Goal: Transaction & Acquisition: Purchase product/service

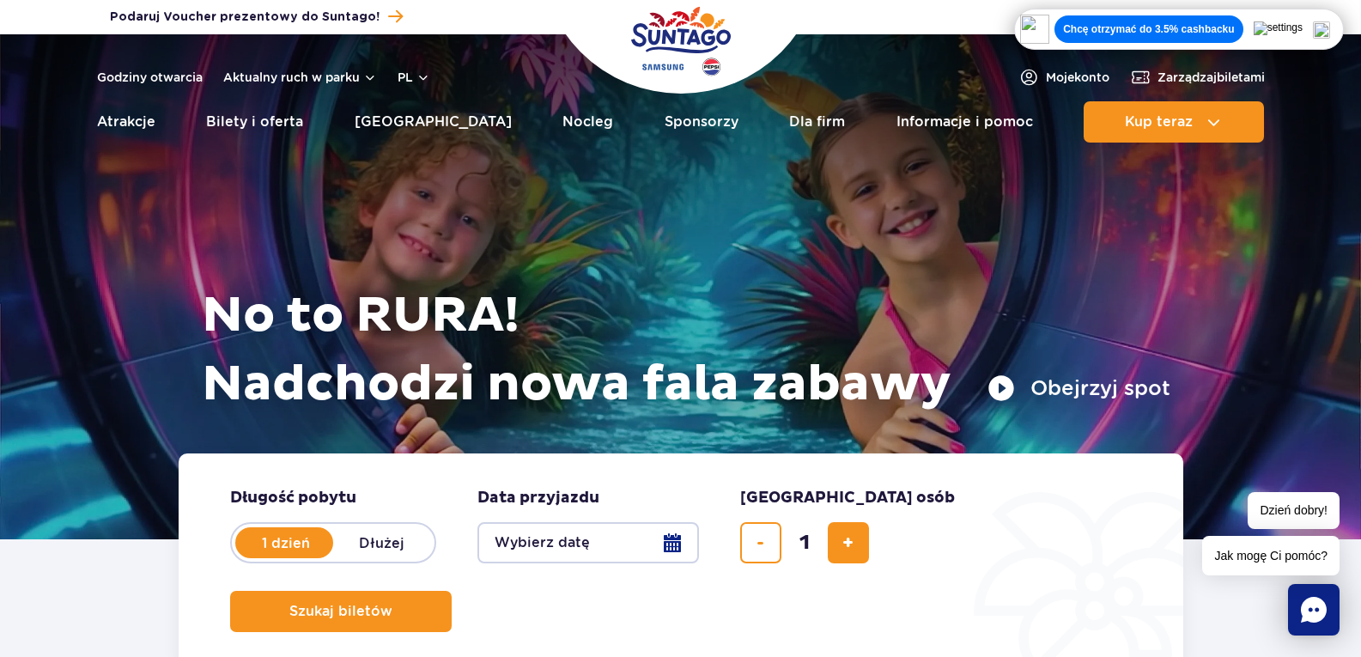
click at [686, 562] on button "Wybierz datę" at bounding box center [587, 542] width 221 height 41
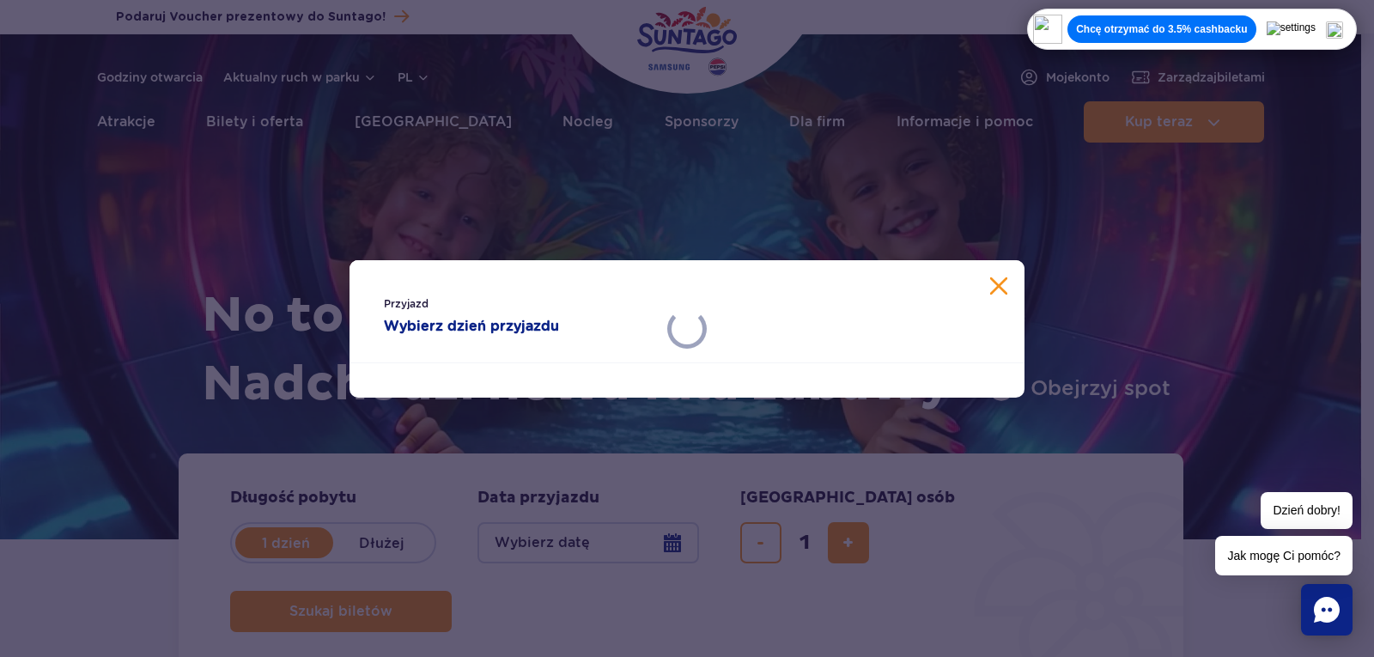
click at [686, 546] on div "Przyjazd Wybierz dzień przyjazdu" at bounding box center [687, 328] width 1374 height 657
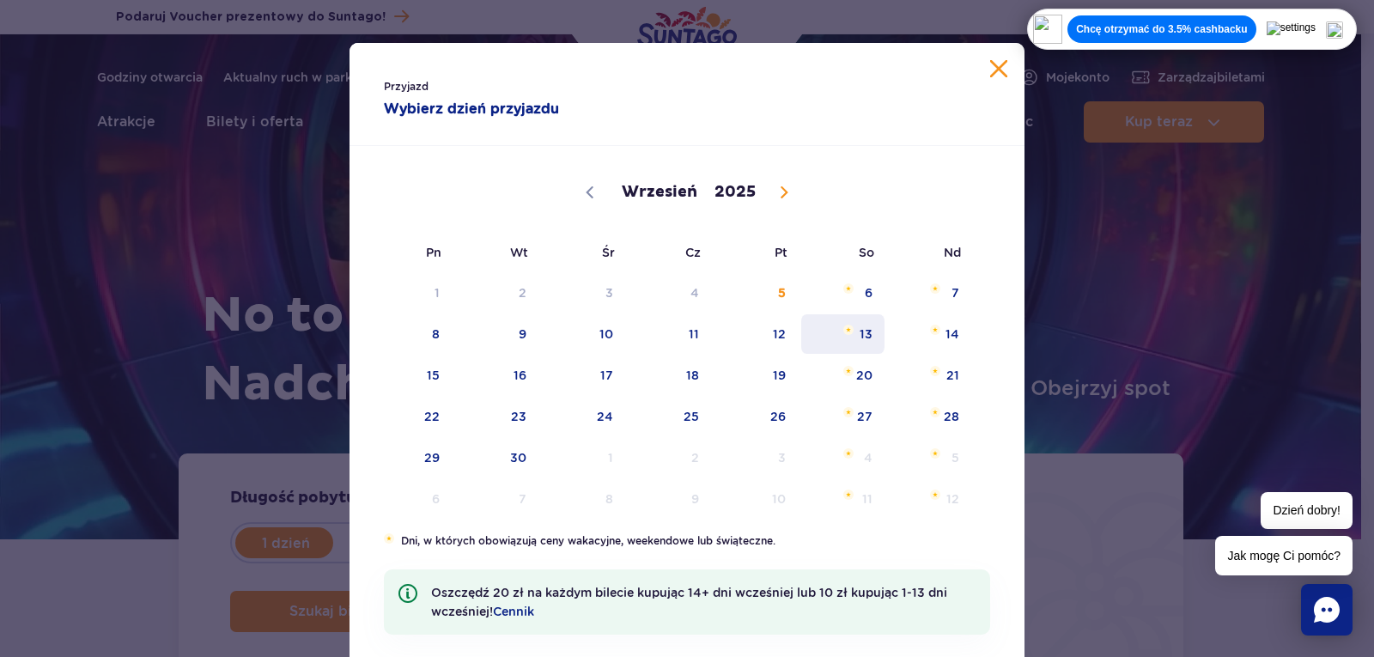
click at [873, 329] on span "13" at bounding box center [842, 333] width 87 height 39
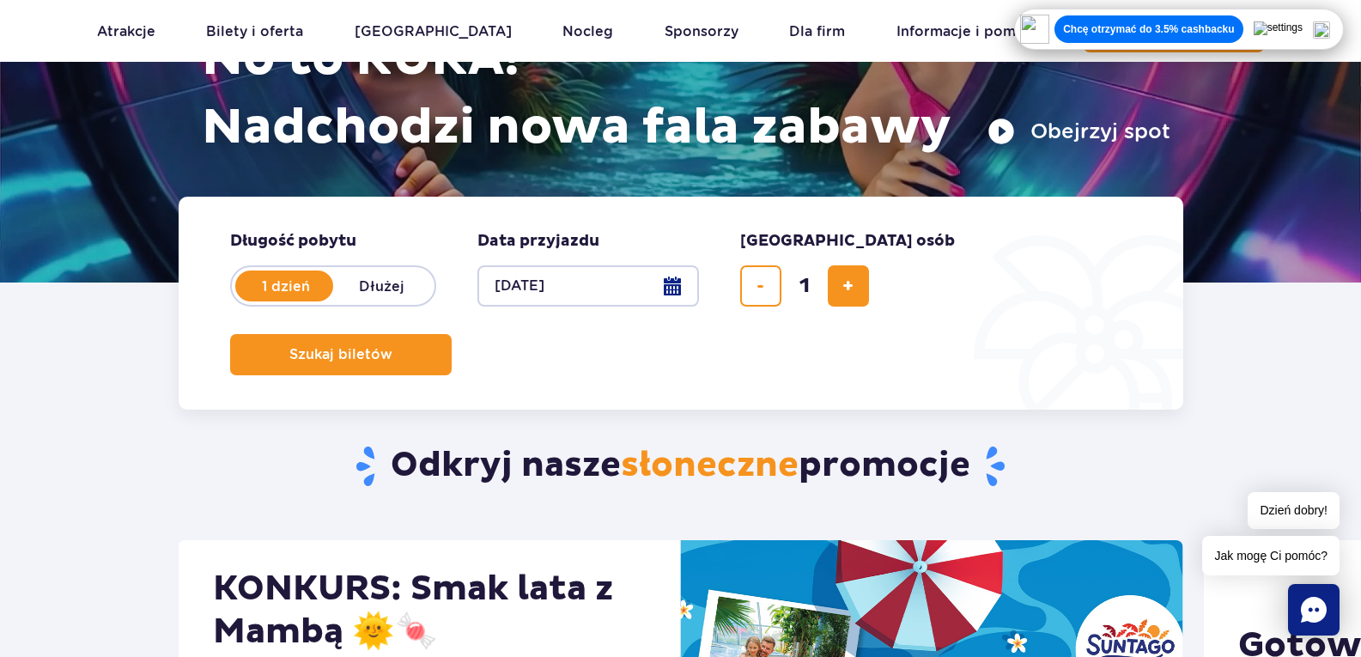
scroll to position [258, 0]
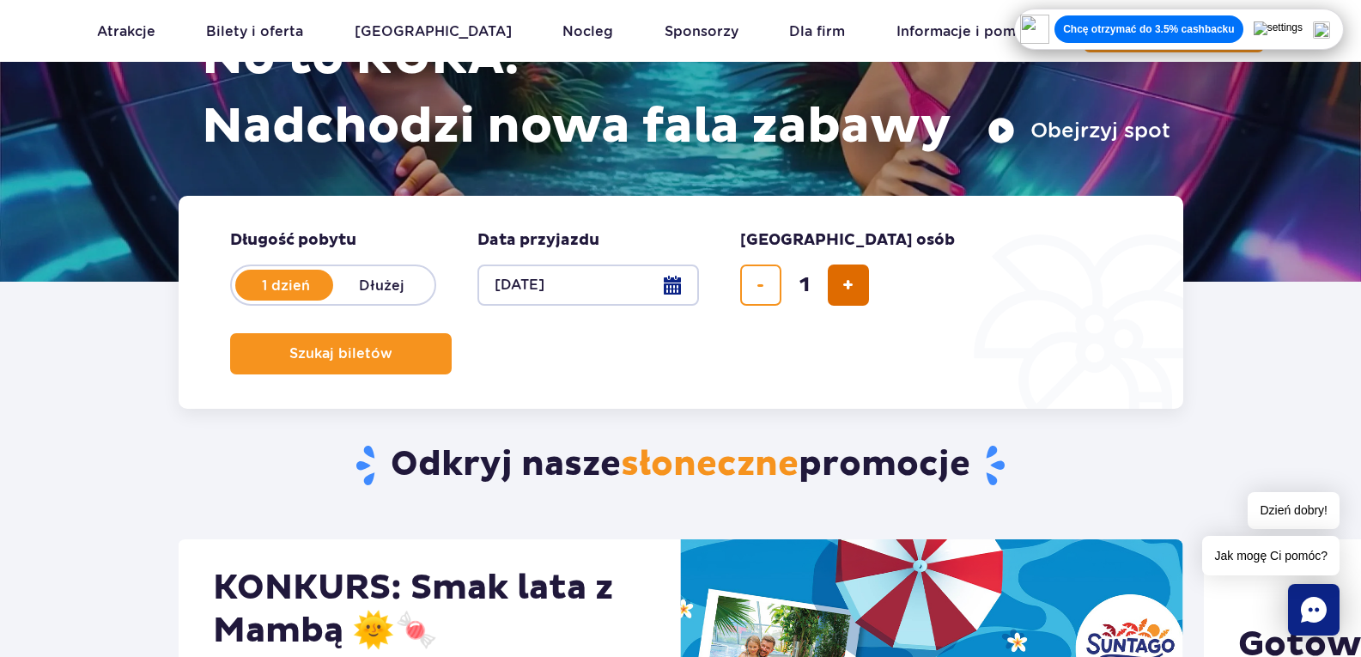
click at [854, 290] on button "dodaj bilet" at bounding box center [848, 284] width 41 height 41
type input "2"
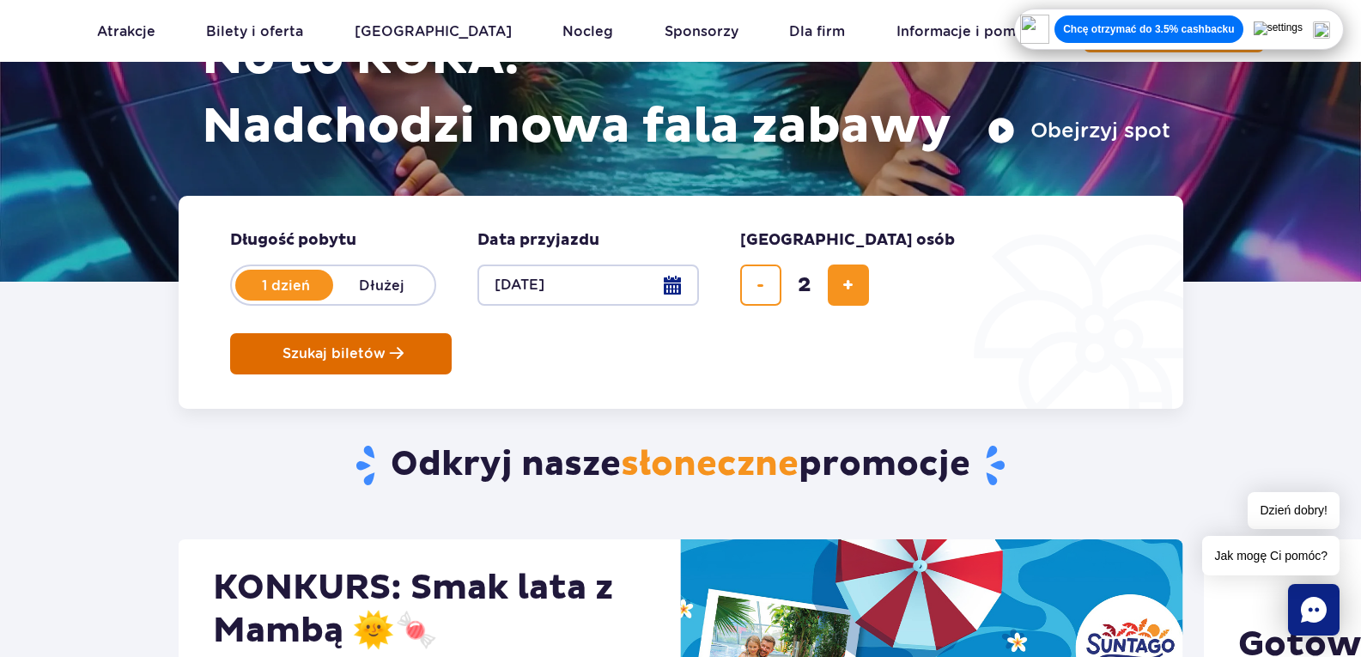
click at [452, 333] on button "Szukaj biletów" at bounding box center [340, 353] width 221 height 41
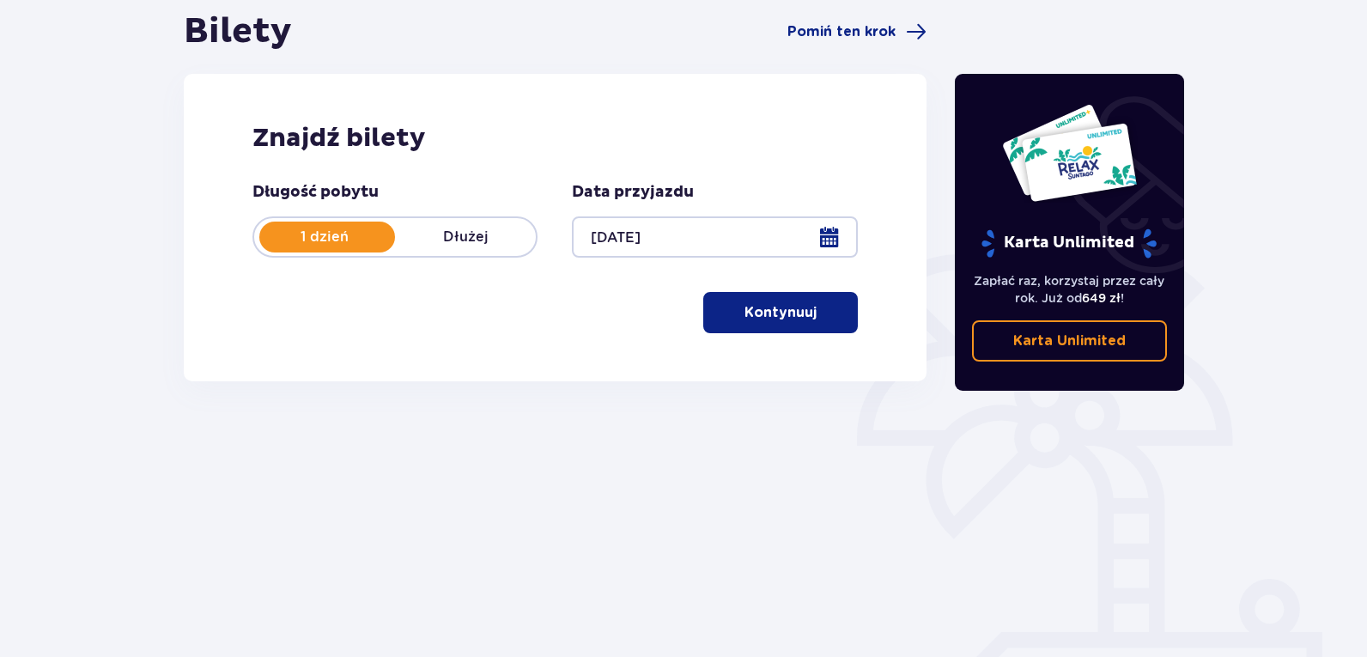
click at [783, 301] on button "Kontynuuj" at bounding box center [780, 312] width 155 height 41
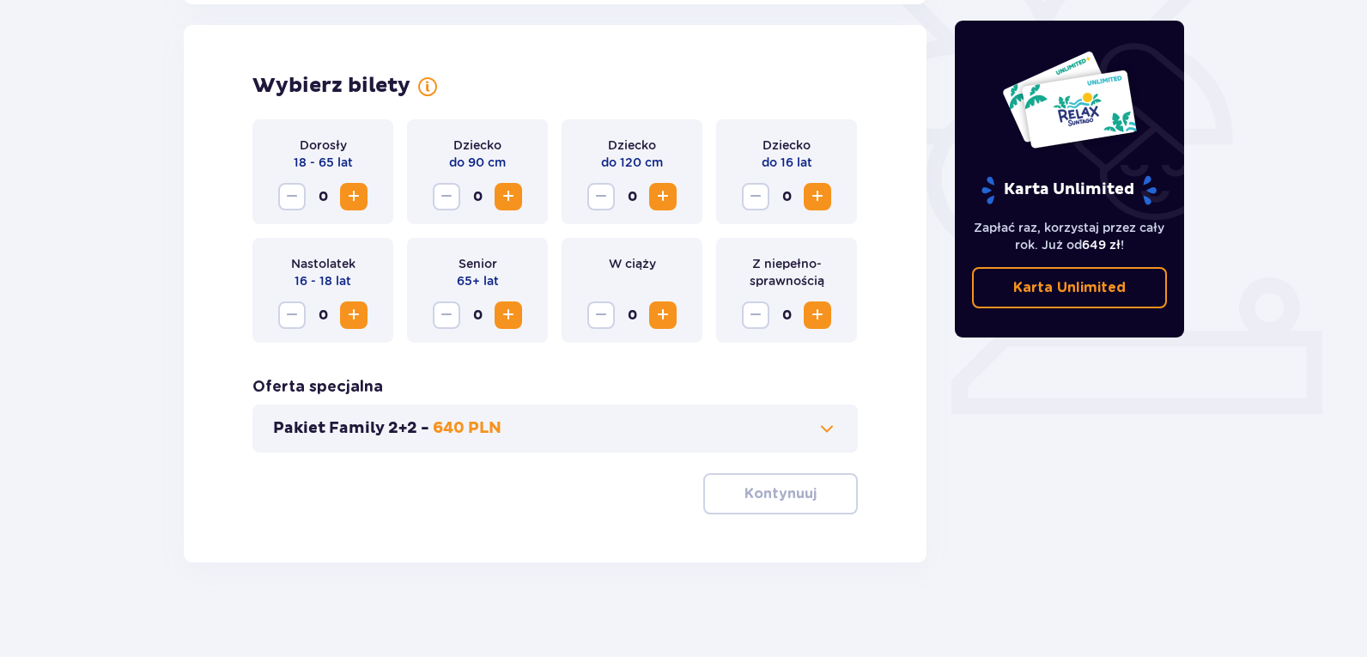
scroll to position [477, 0]
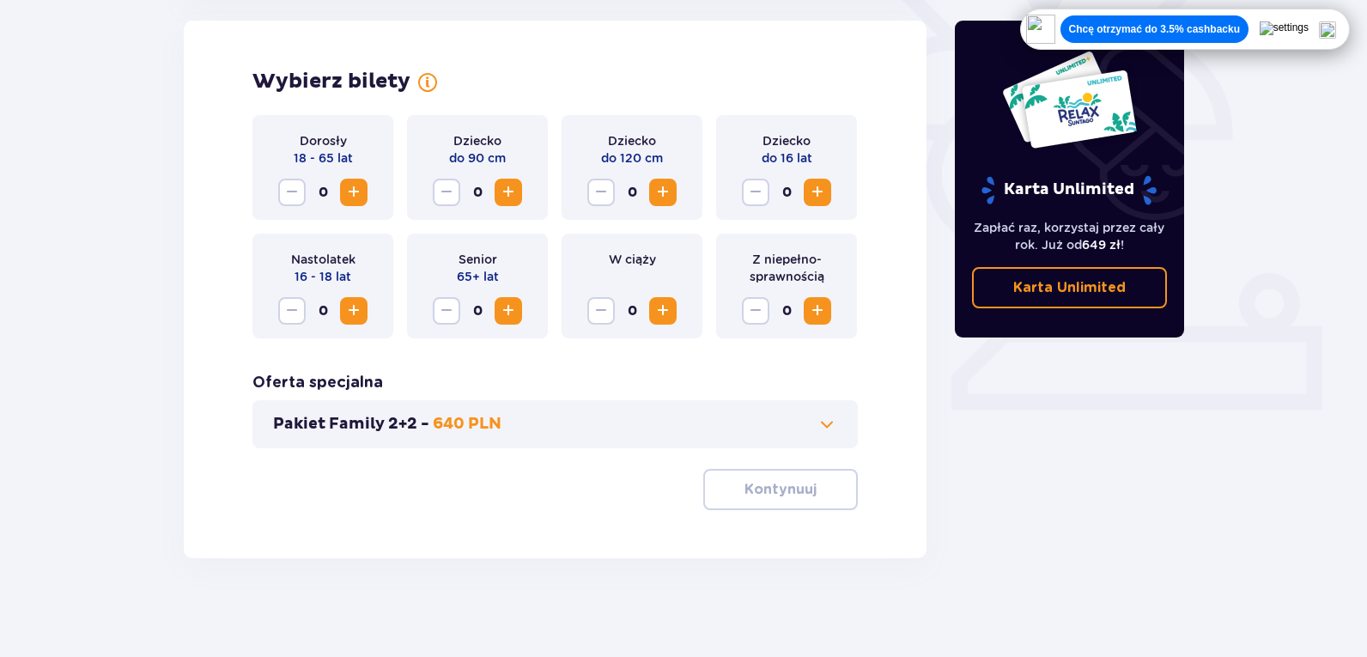
click at [355, 193] on span "Increase" at bounding box center [353, 192] width 21 height 21
click at [296, 197] on span "Decrease" at bounding box center [292, 192] width 21 height 21
click at [744, 484] on p "Kontynuuj" at bounding box center [780, 489] width 72 height 19
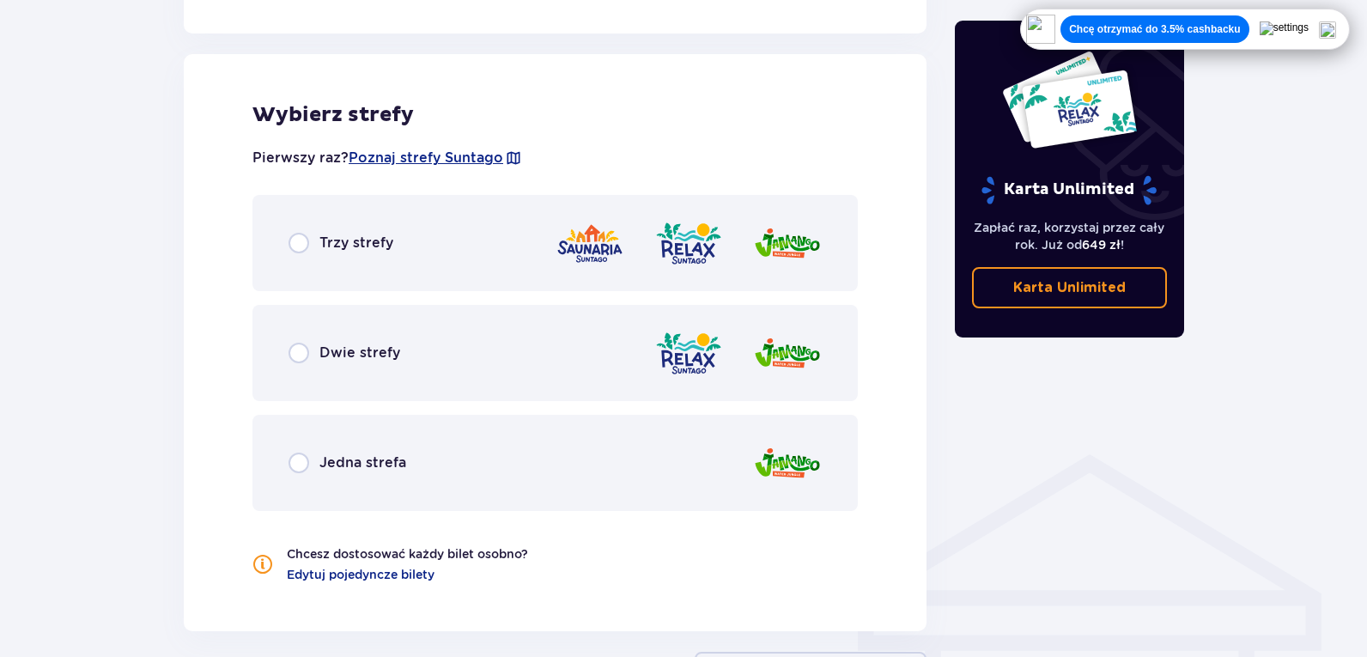
scroll to position [953, 0]
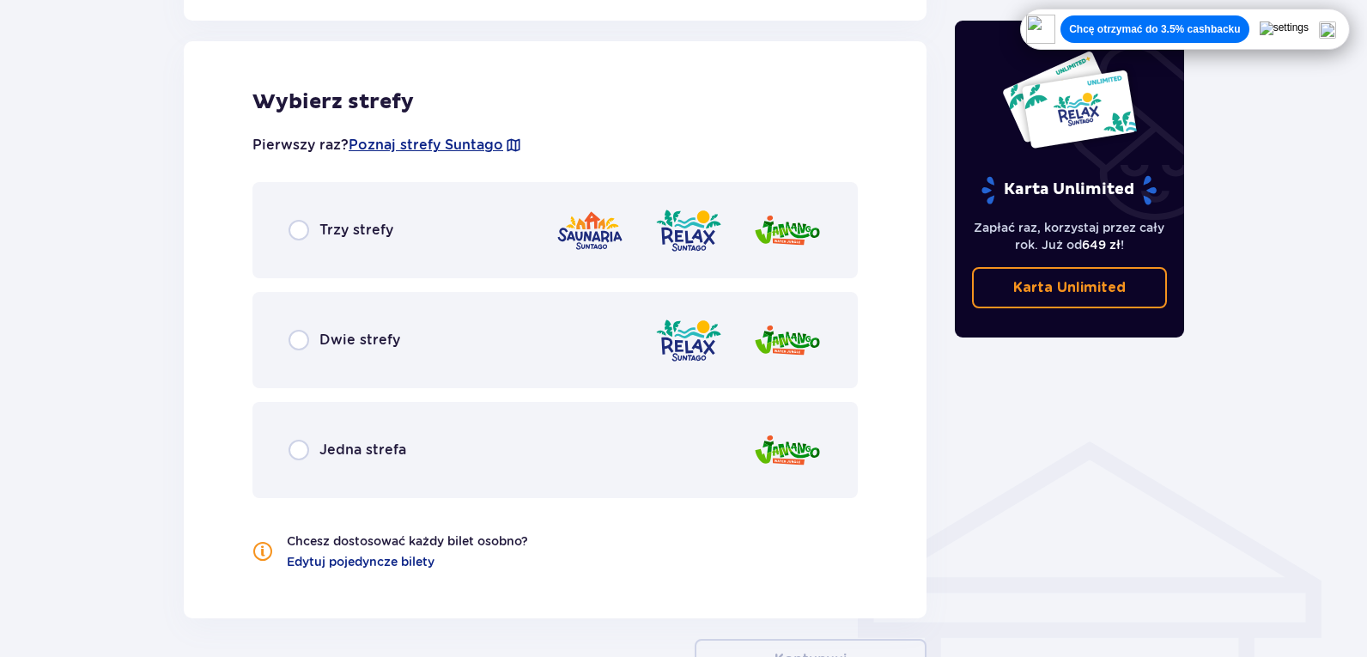
click at [430, 342] on div "Dwie strefy" at bounding box center [554, 340] width 605 height 96
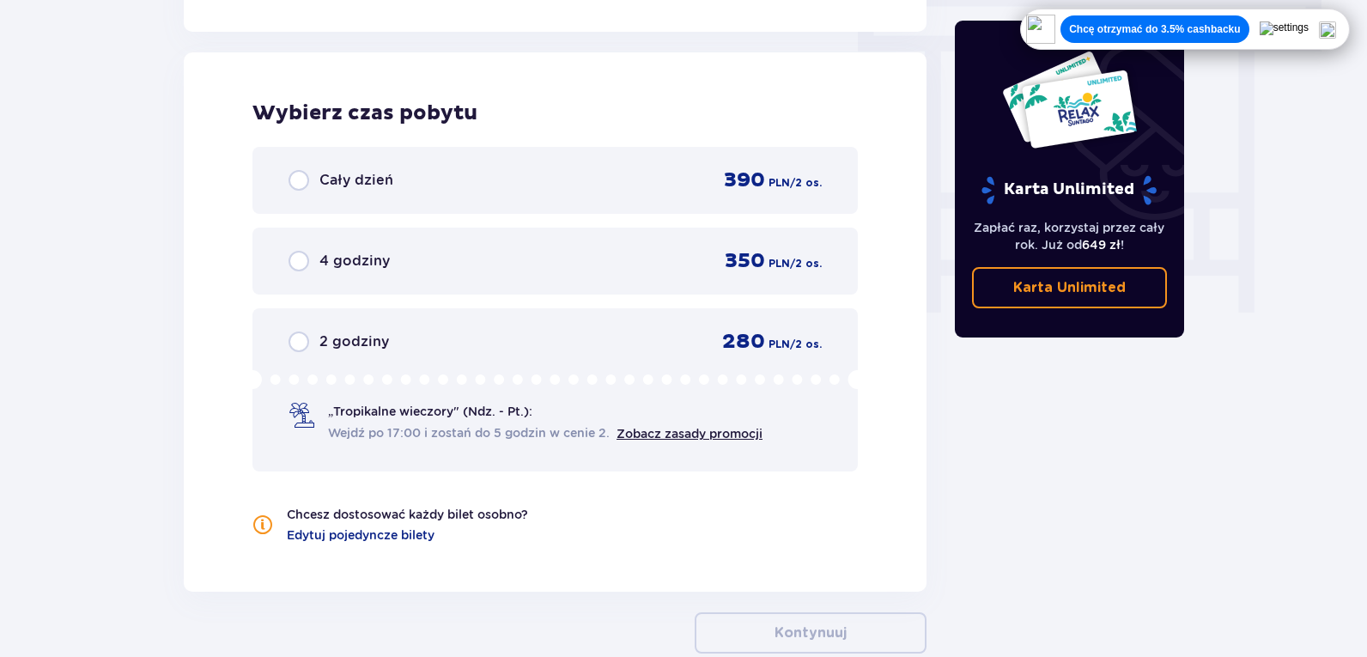
scroll to position [1550, 0]
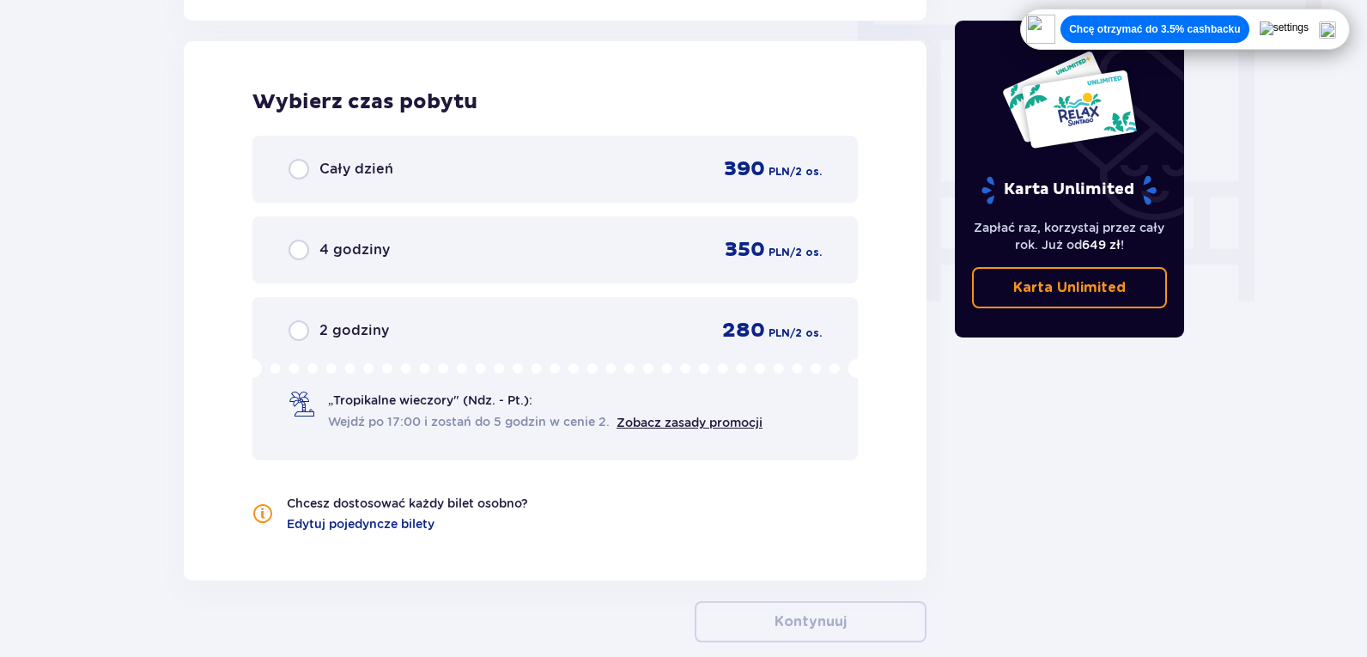
click at [423, 167] on div "Cały dzień 390 PLN / 2 os." at bounding box center [554, 169] width 533 height 26
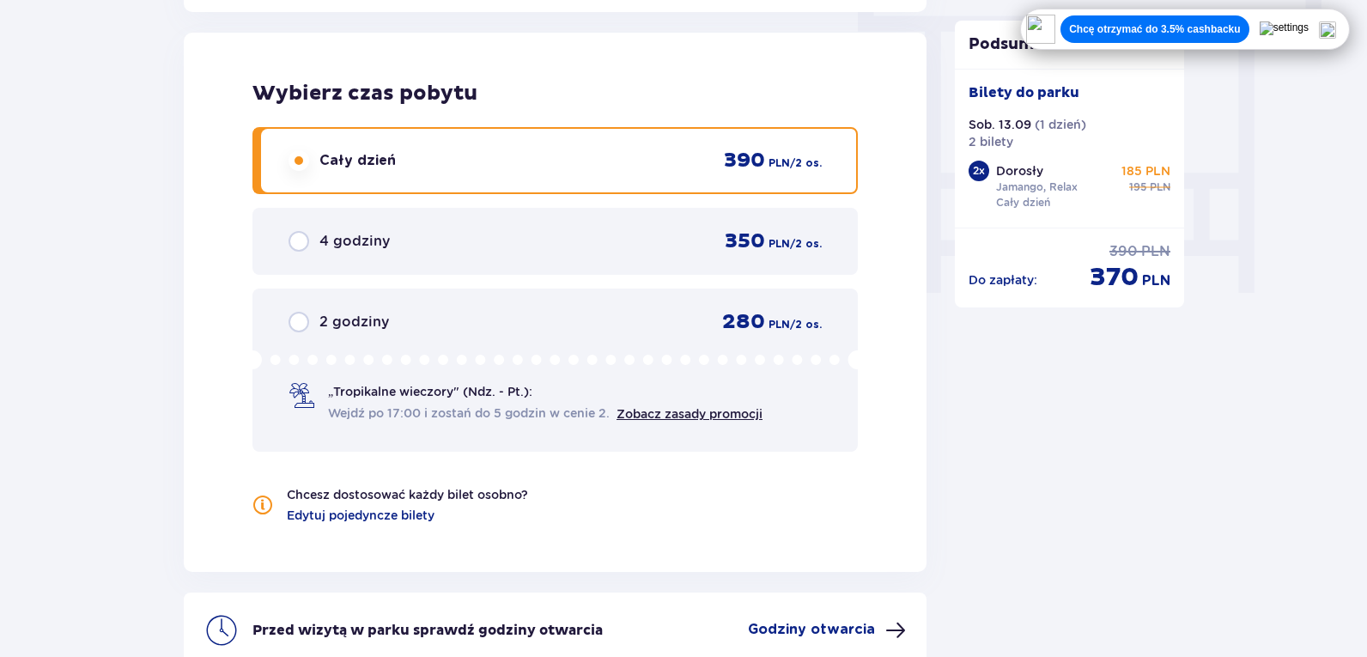
scroll to position [1735, 0]
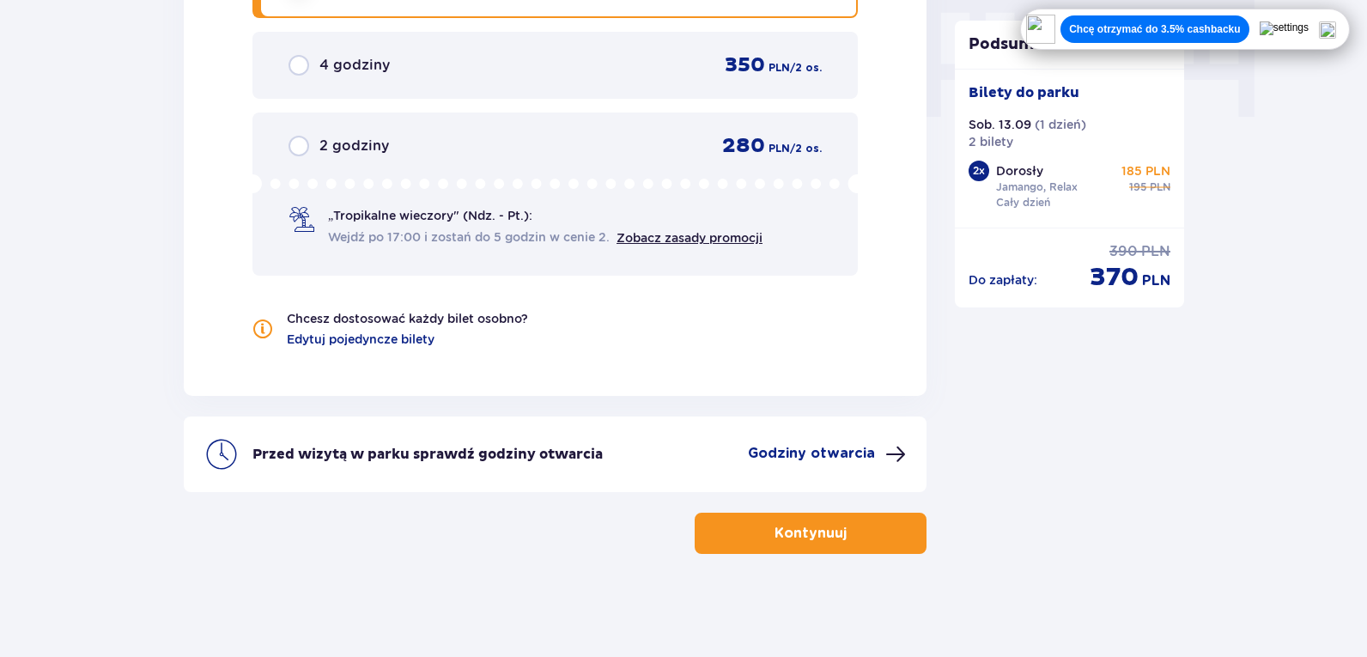
click at [774, 535] on p "Kontynuuj" at bounding box center [810, 533] width 72 height 19
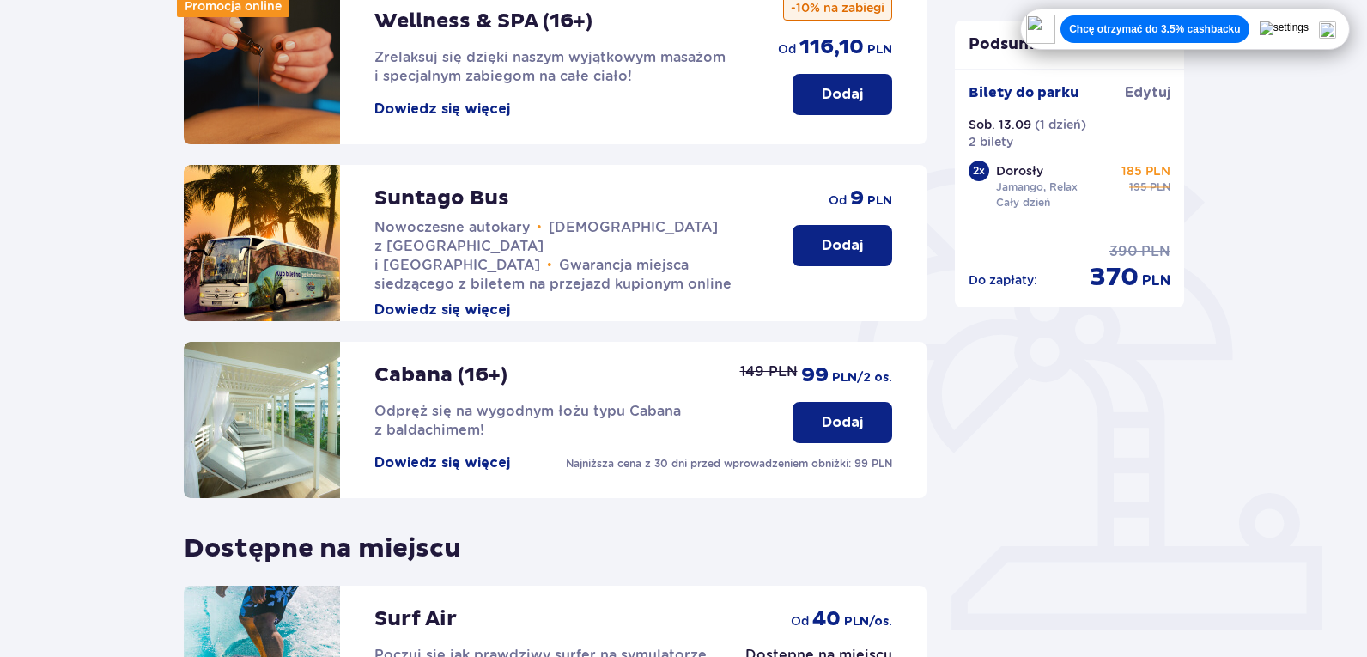
scroll to position [507, 0]
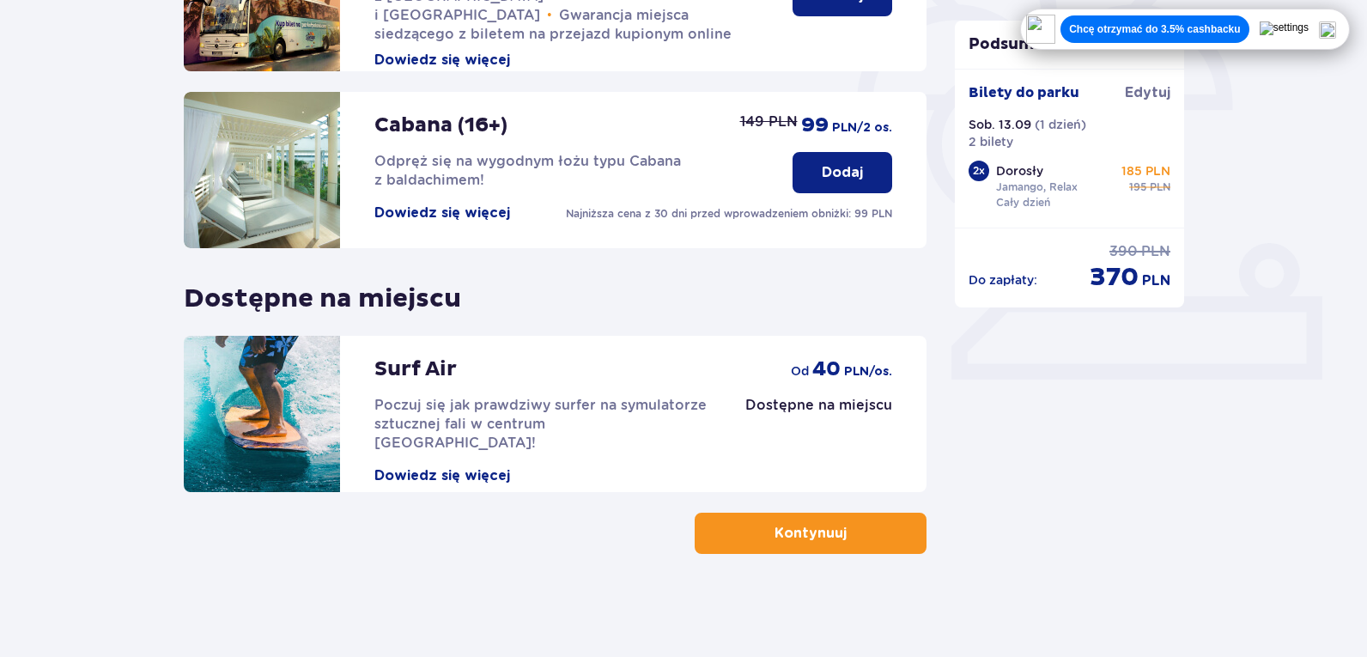
click at [788, 527] on p "Kontynuuj" at bounding box center [810, 533] width 72 height 19
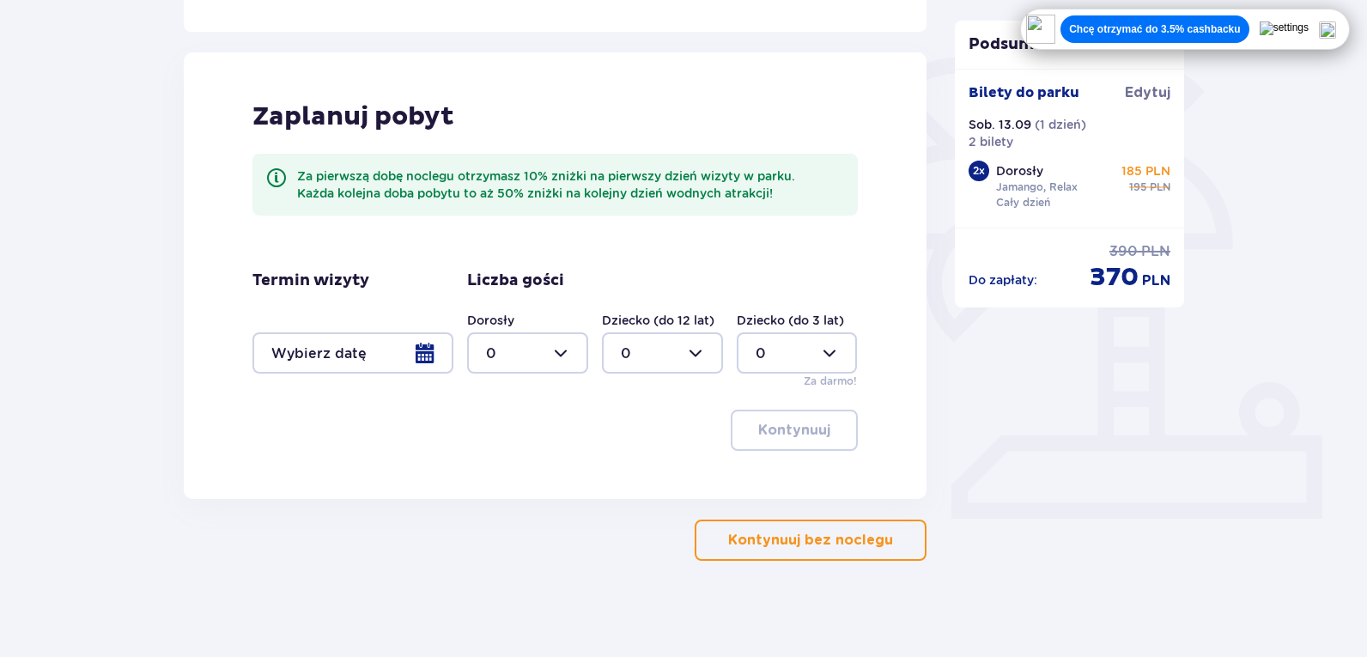
scroll to position [375, 0]
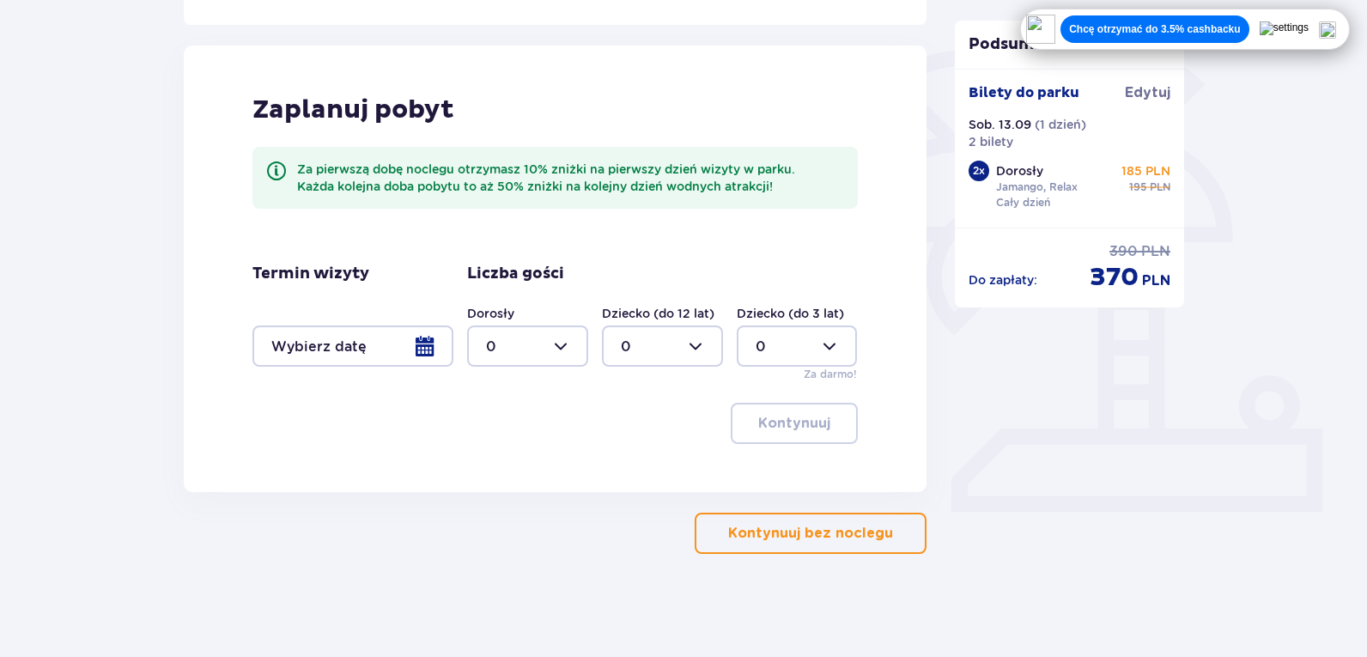
click at [837, 546] on button "Kontynuuj bez noclegu" at bounding box center [811, 533] width 232 height 41
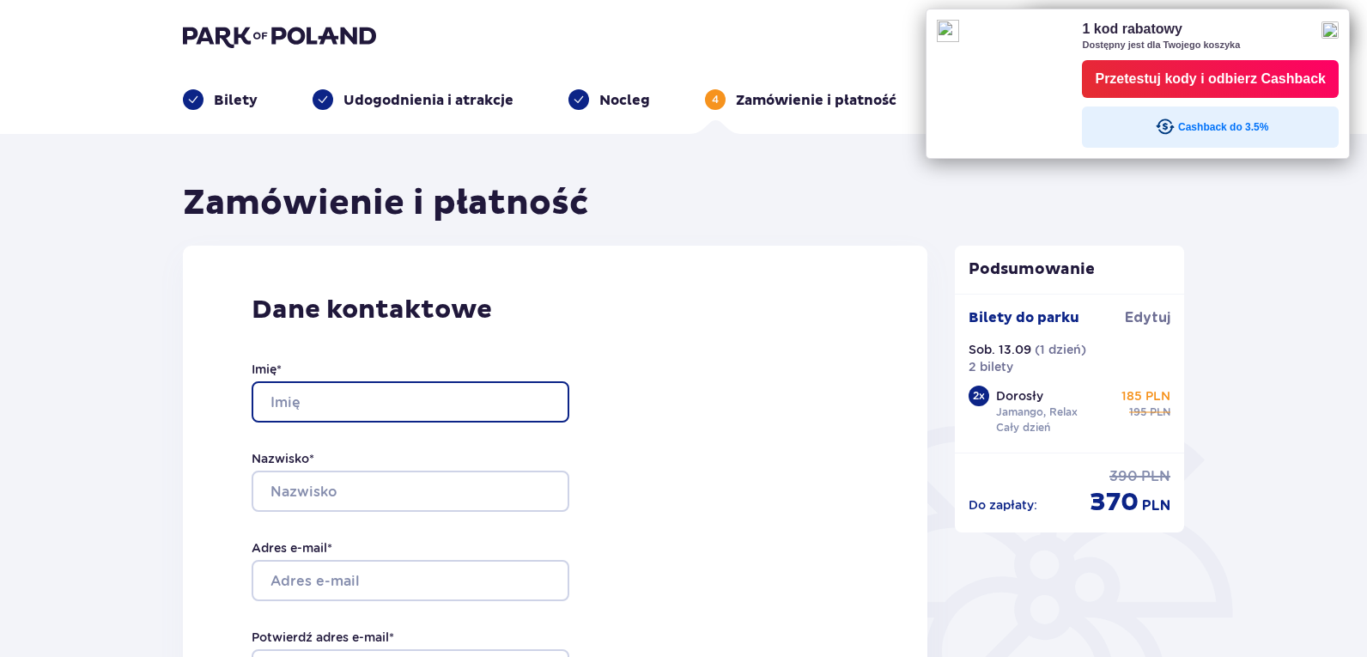
click at [449, 401] on input "Imię *" at bounding box center [411, 401] width 318 height 41
type input "Martyna"
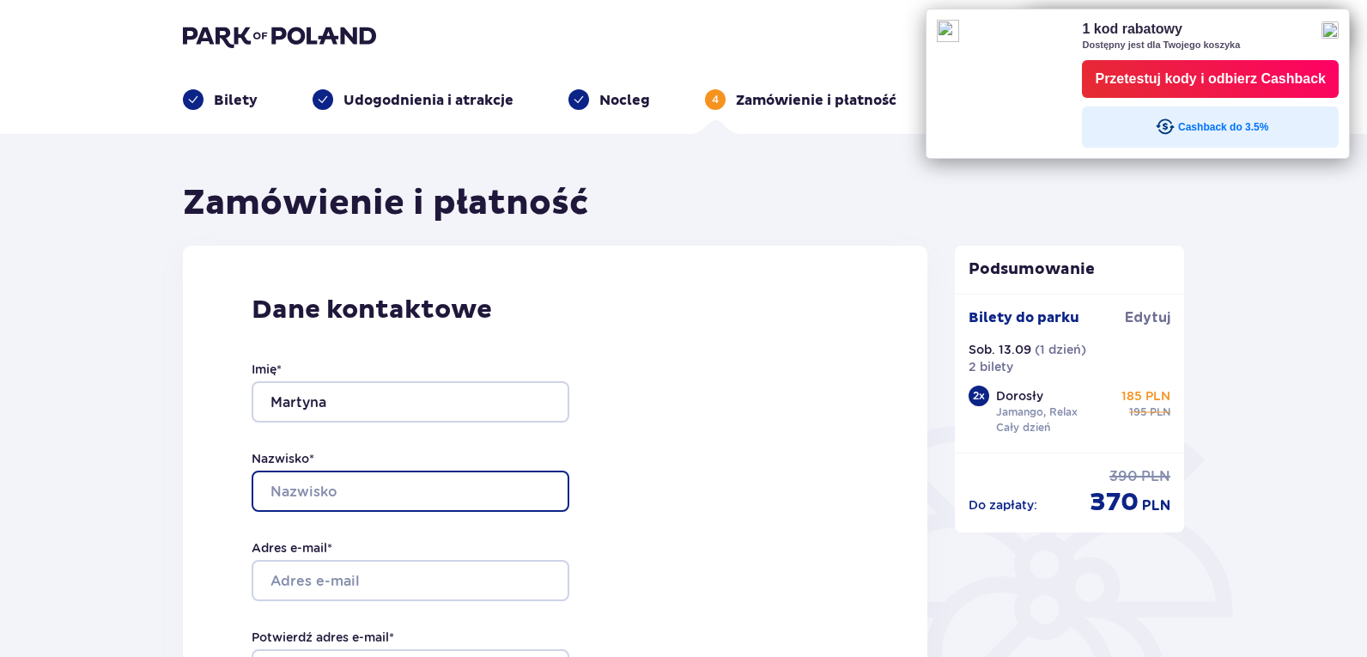
click at [421, 487] on input "Nazwisko *" at bounding box center [411, 490] width 318 height 41
type input "Wysocka"
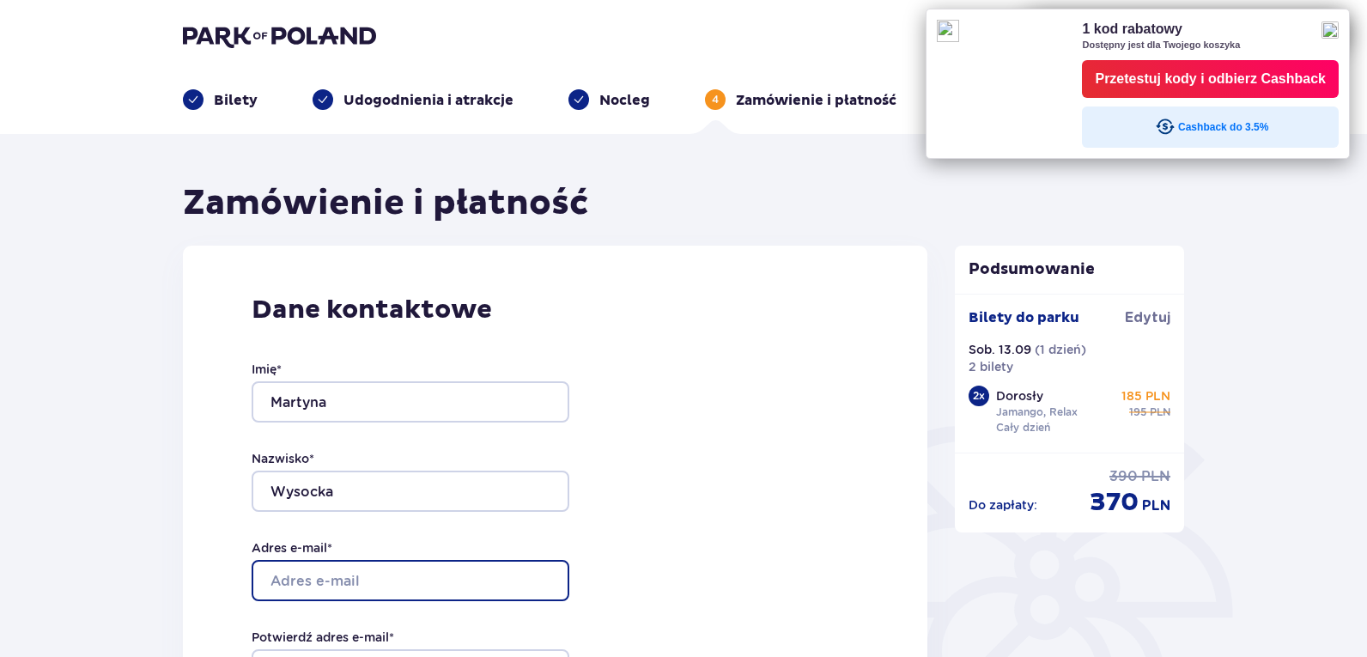
click at [466, 594] on input "Adres e-mail *" at bounding box center [411, 580] width 318 height 41
type input "[EMAIL_ADDRESS][DOMAIN_NAME]"
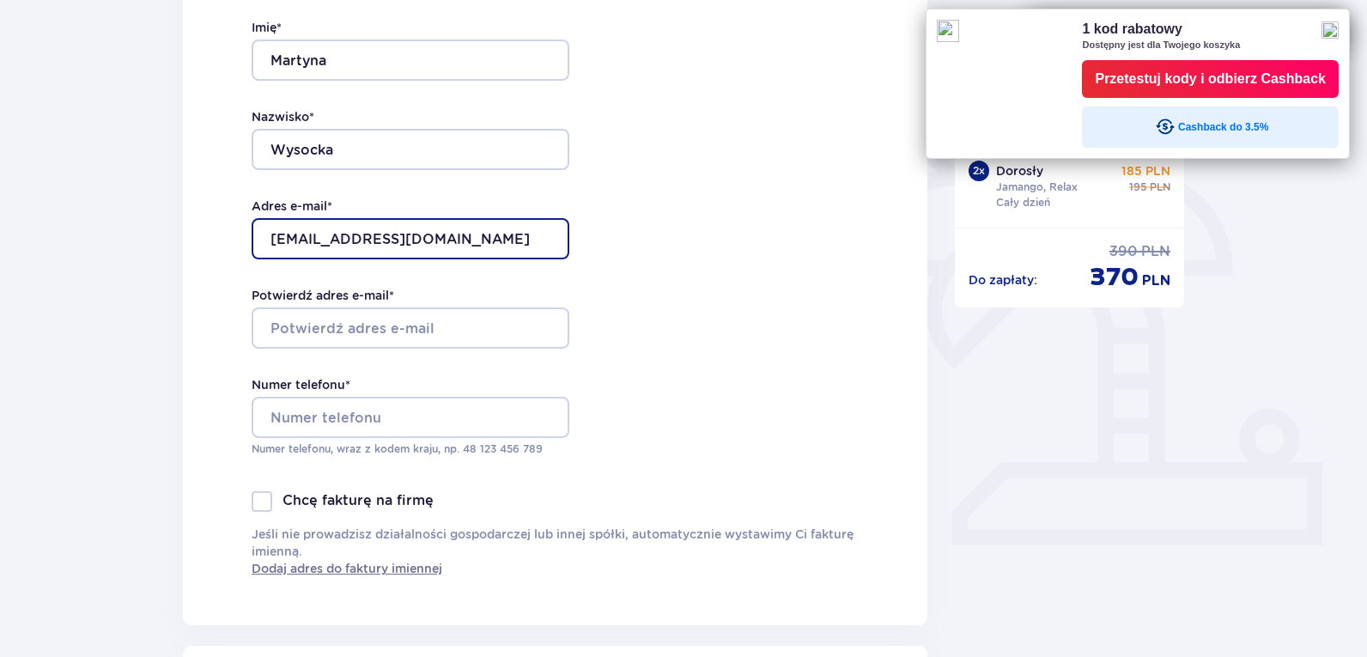
scroll to position [343, 0]
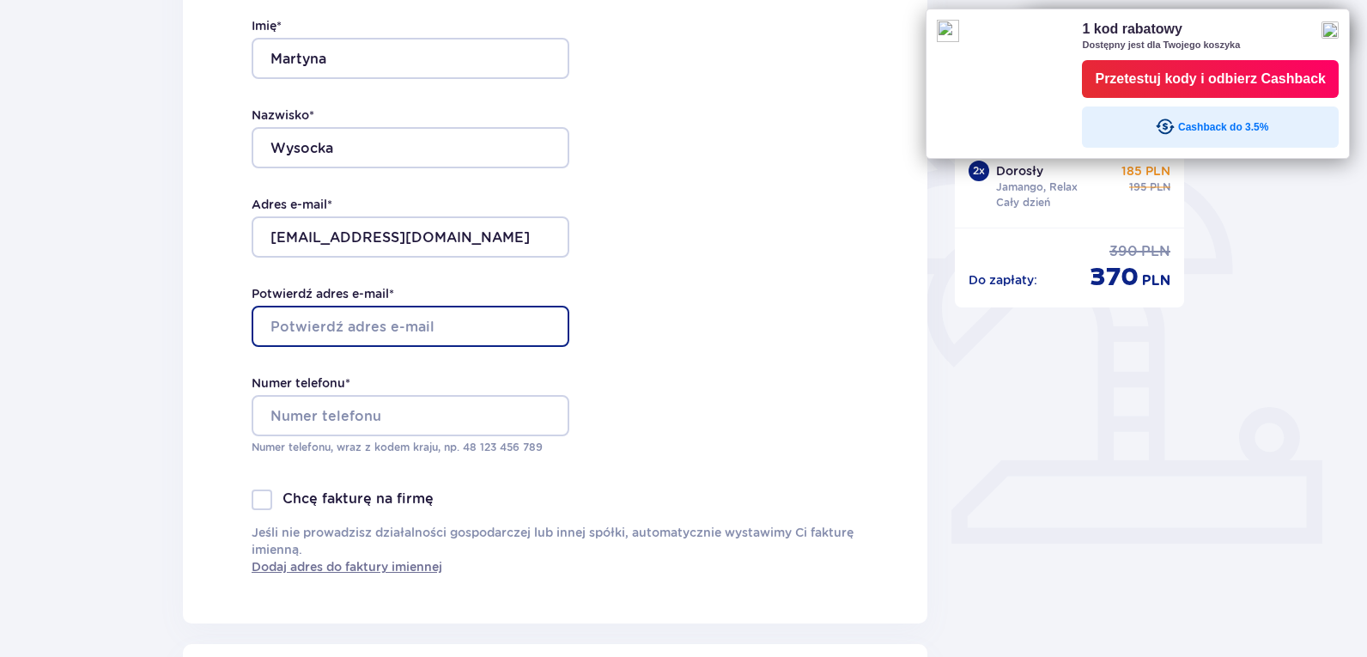
click at [462, 331] on input "Potwierdź adres e-mail *" at bounding box center [411, 326] width 318 height 41
type input "[EMAIL_ADDRESS][DOMAIN_NAME]"
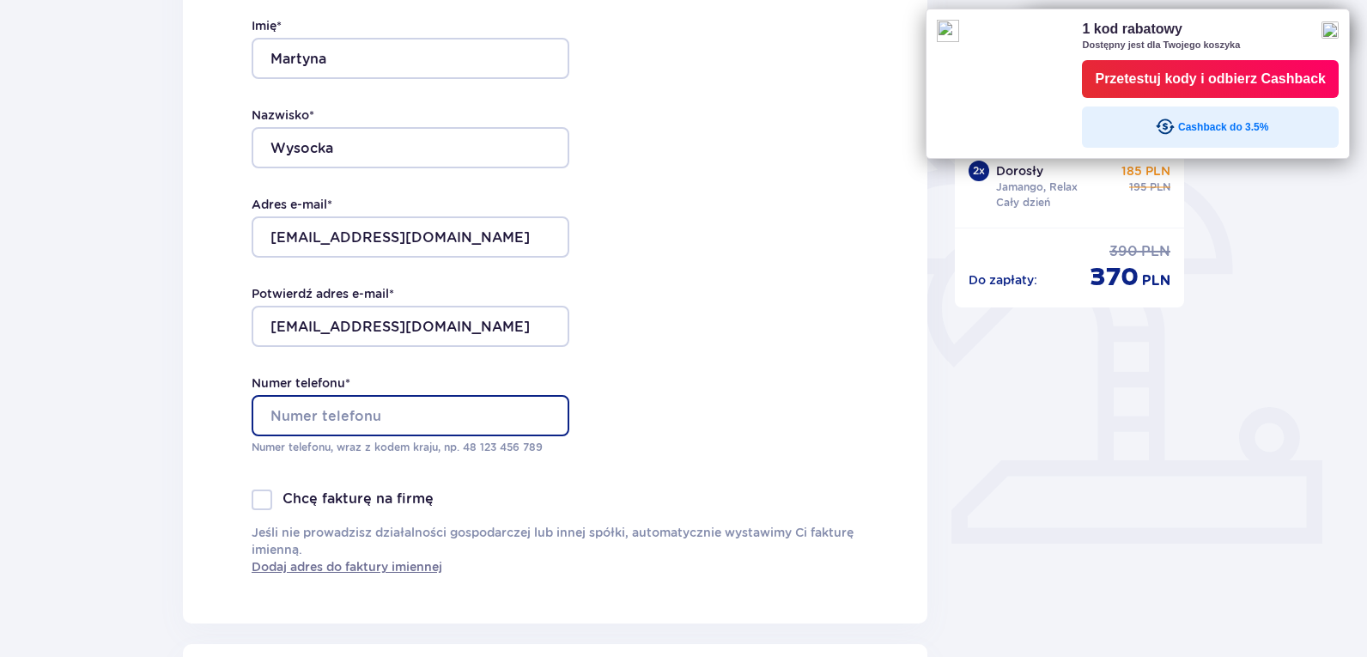
click at [422, 430] on input "Numer telefonu *" at bounding box center [411, 415] width 318 height 41
type input "882556717"
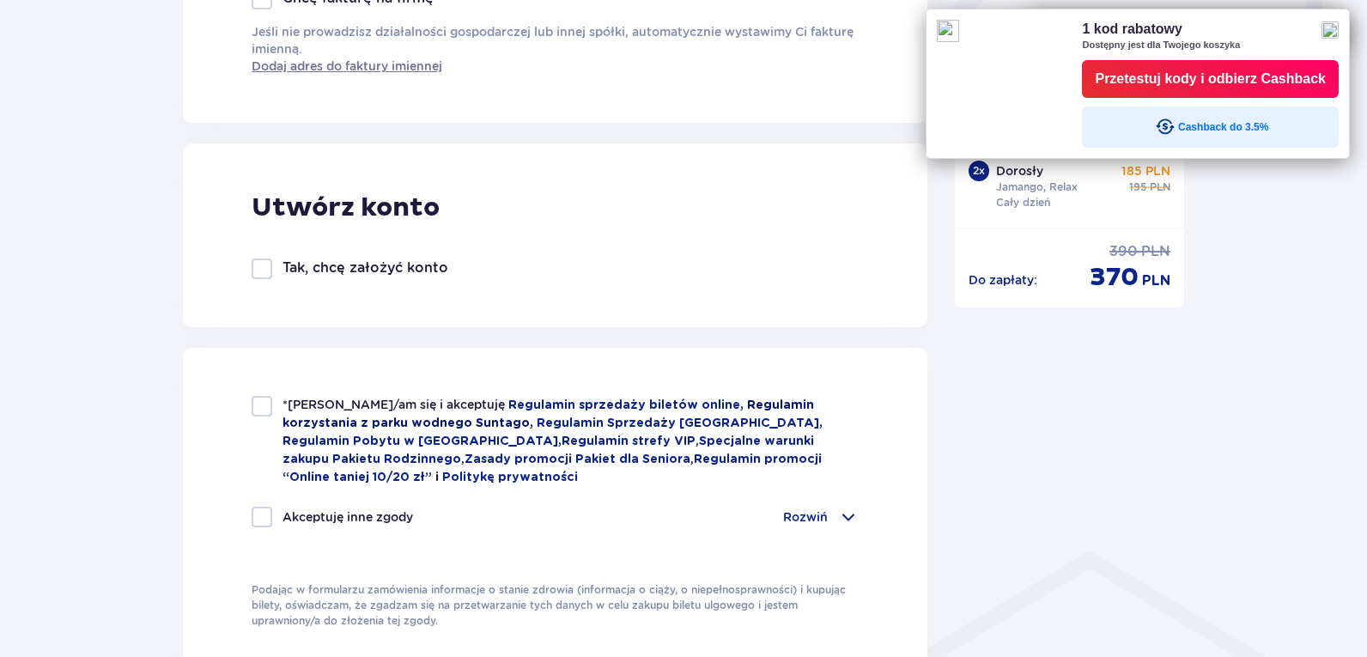
scroll to position [858, 0]
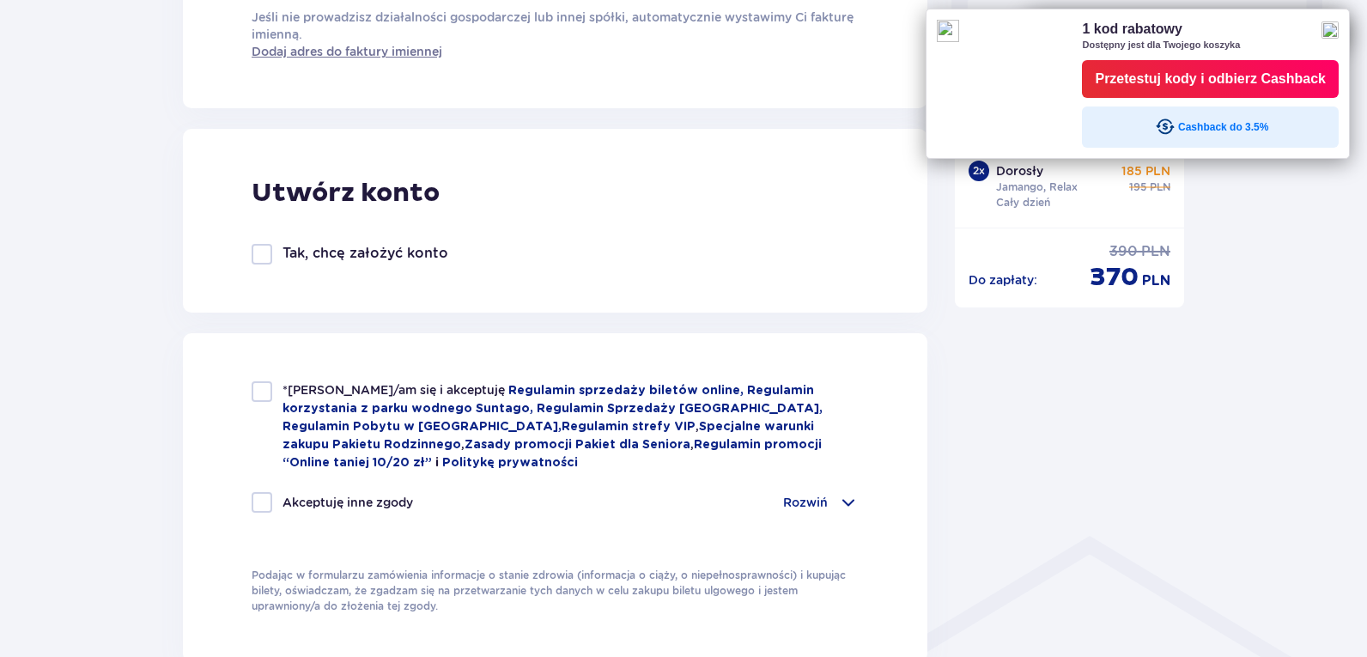
click at [268, 403] on div "*Zapoznałem/am się i akceptuję Regulamin sprzedaży biletów online, Regulamin ko…" at bounding box center [555, 426] width 607 height 90
checkbox input "true"
click at [810, 502] on p "Rozwiń" at bounding box center [805, 502] width 45 height 17
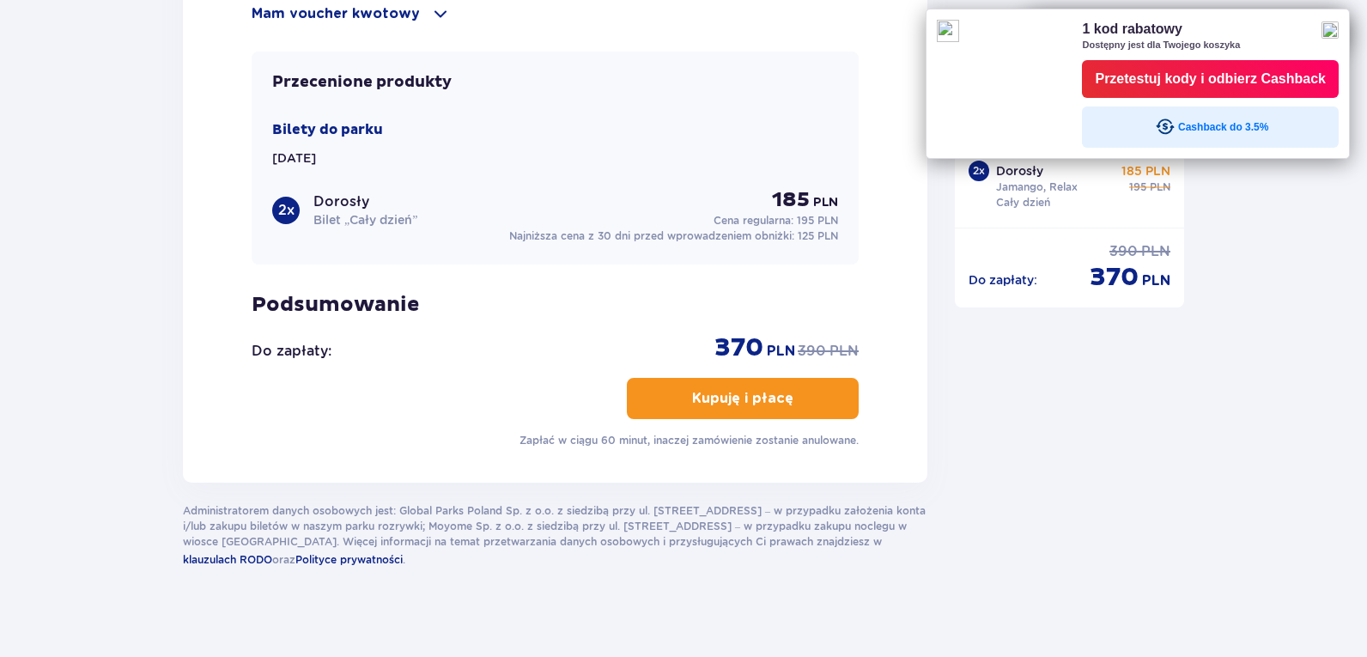
scroll to position [2060, 0]
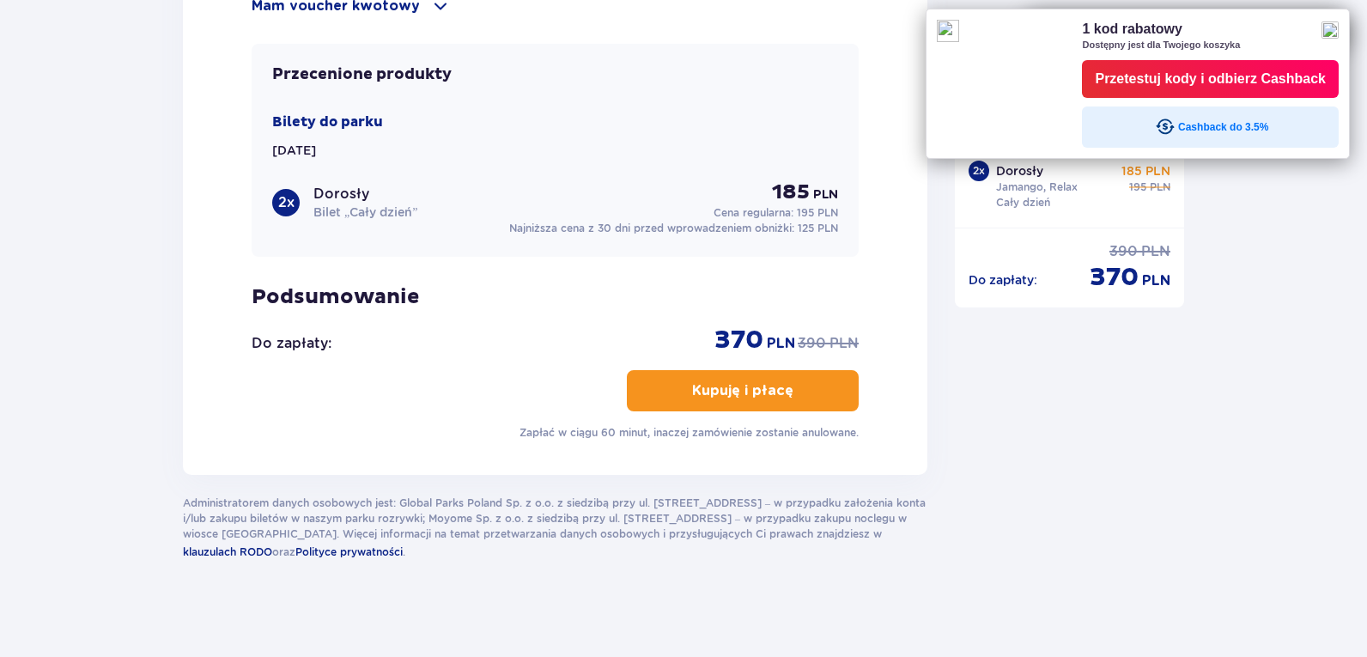
click at [701, 370] on button "Kupuję i płacę" at bounding box center [743, 390] width 232 height 41
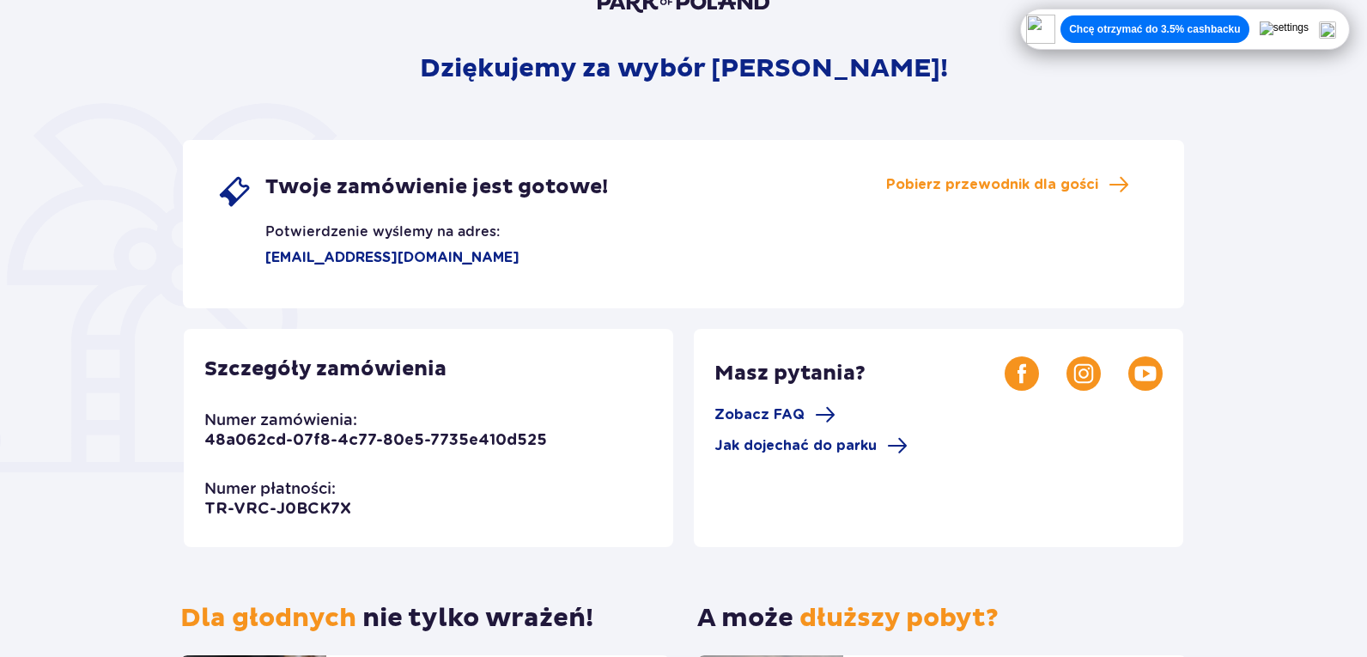
scroll to position [172, 0]
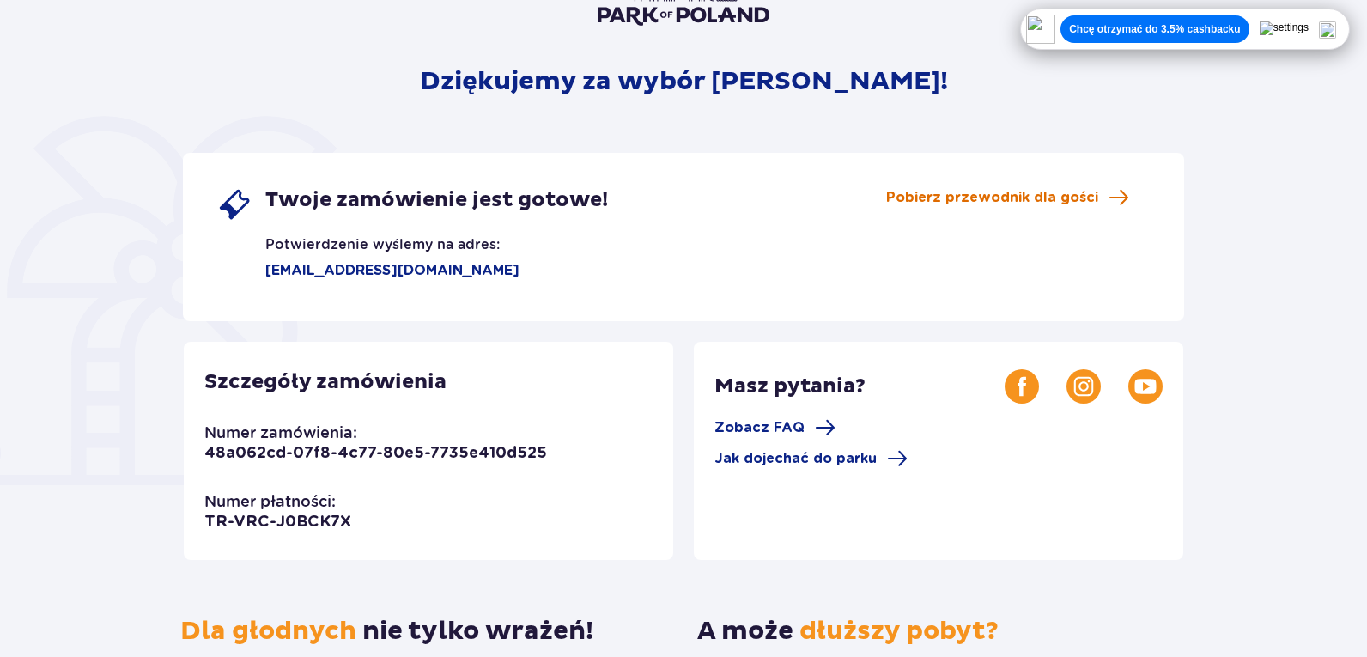
click at [970, 198] on span "Pobierz przewodnik dla gości" at bounding box center [992, 197] width 212 height 19
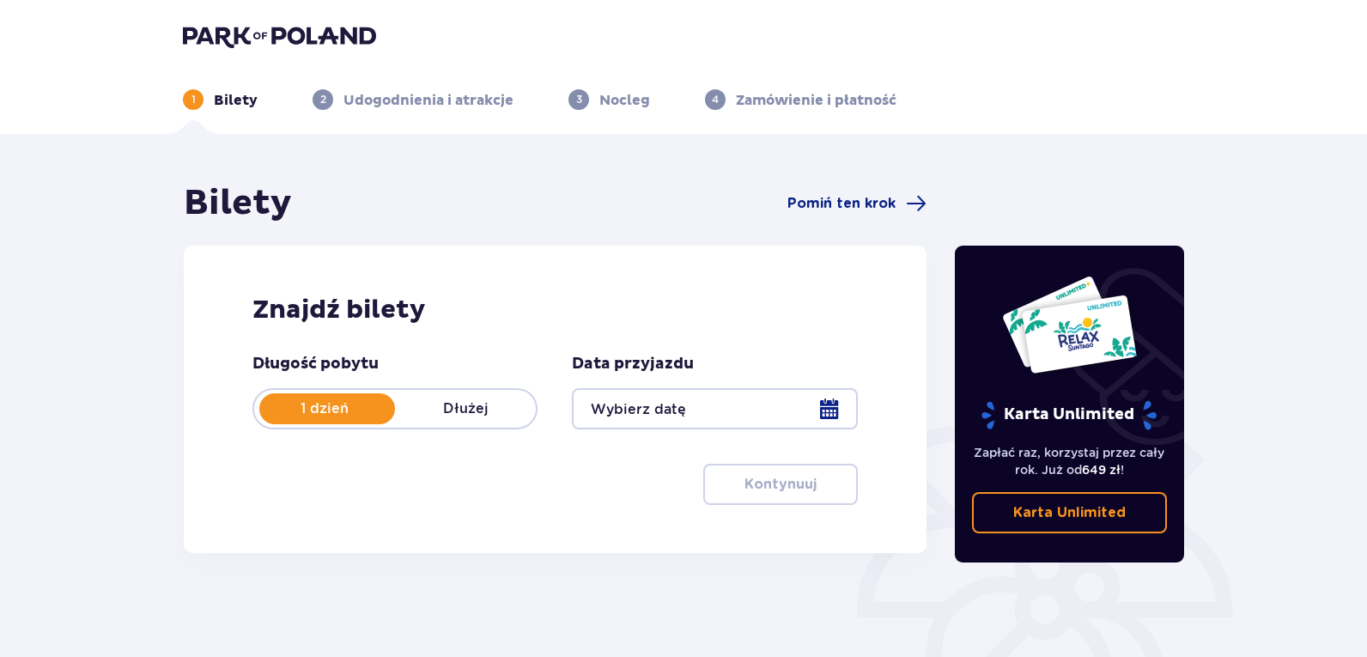
click at [856, 96] on p "Zamówienie i płatność" at bounding box center [816, 100] width 161 height 19
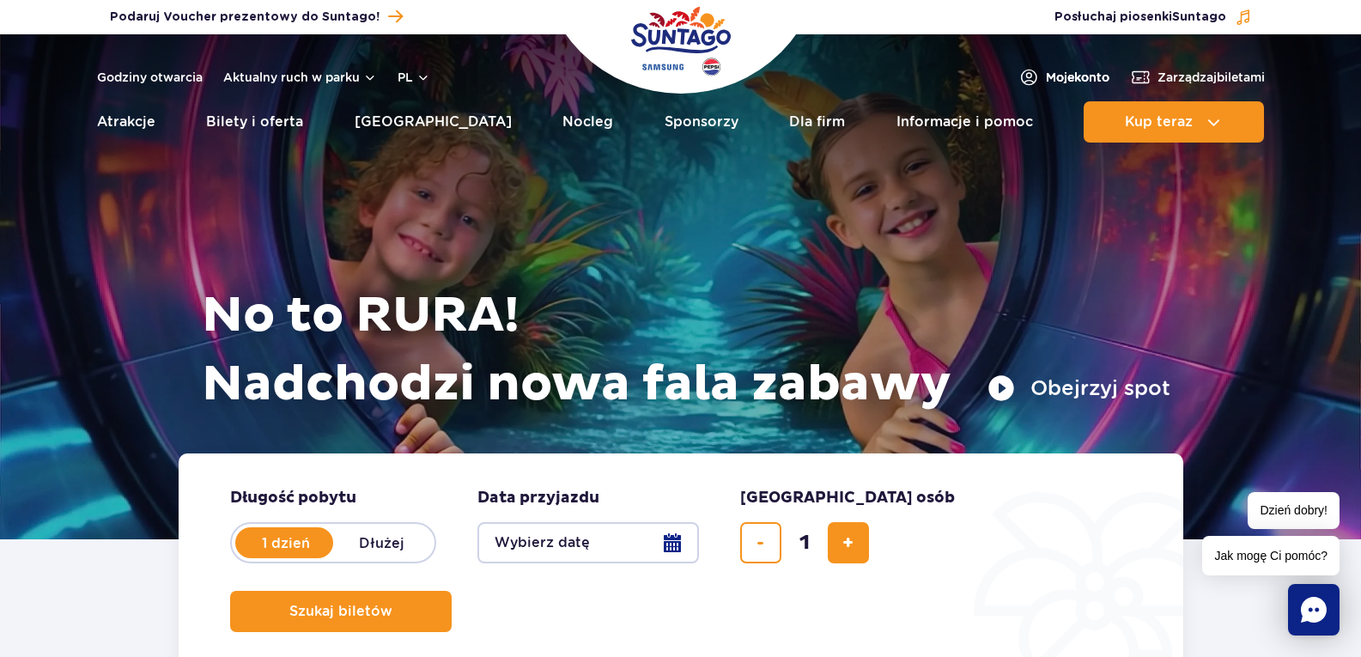
click at [1021, 85] on img at bounding box center [1028, 77] width 21 height 21
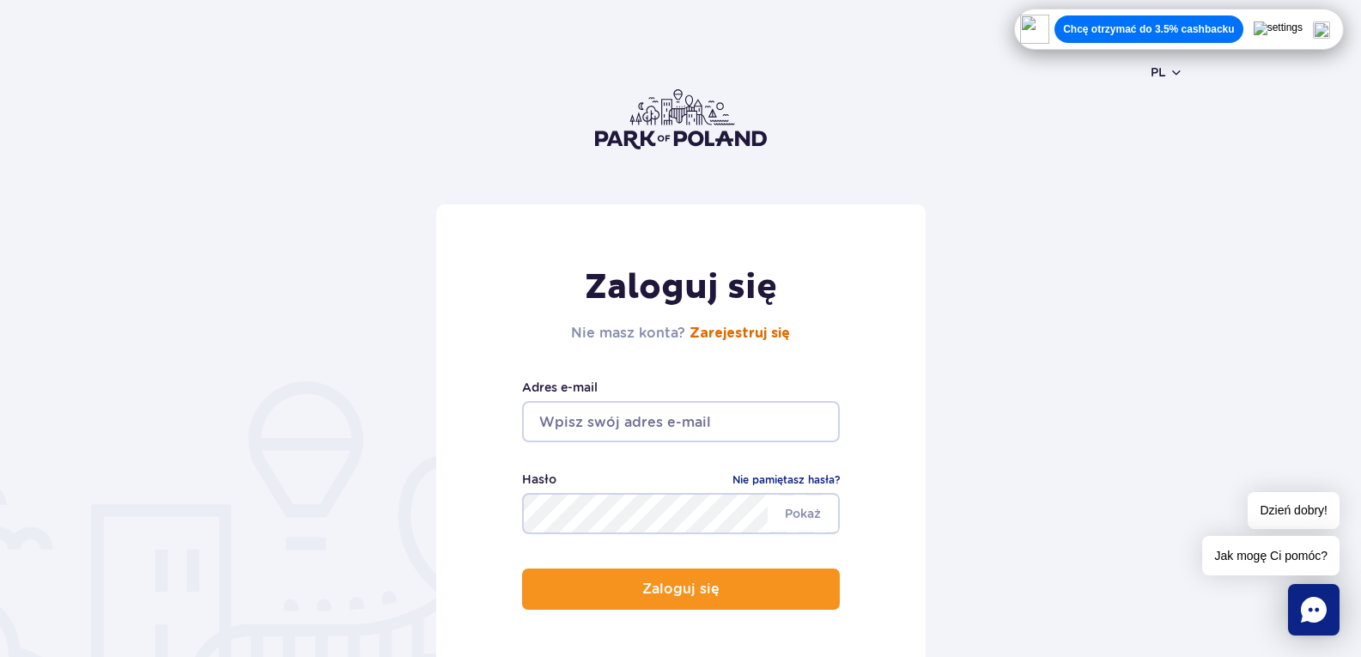
click at [756, 326] on link "Zarejestruj się" at bounding box center [739, 333] width 100 height 14
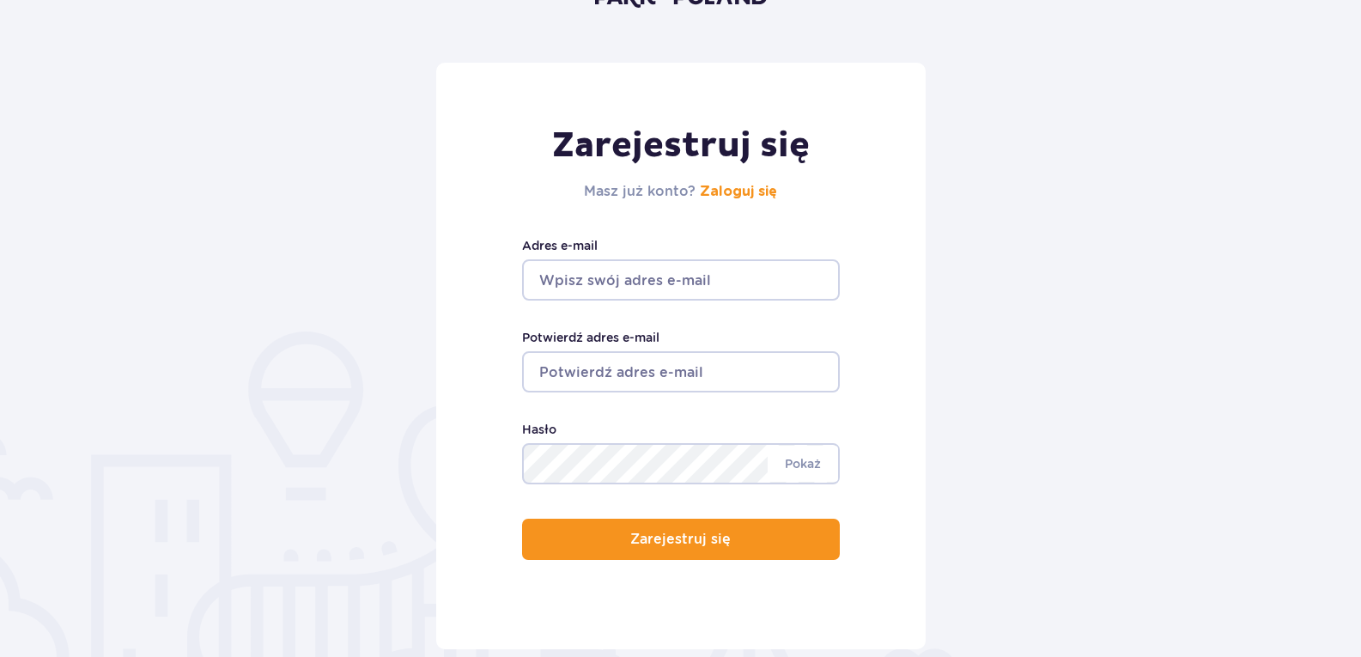
scroll to position [258, 0]
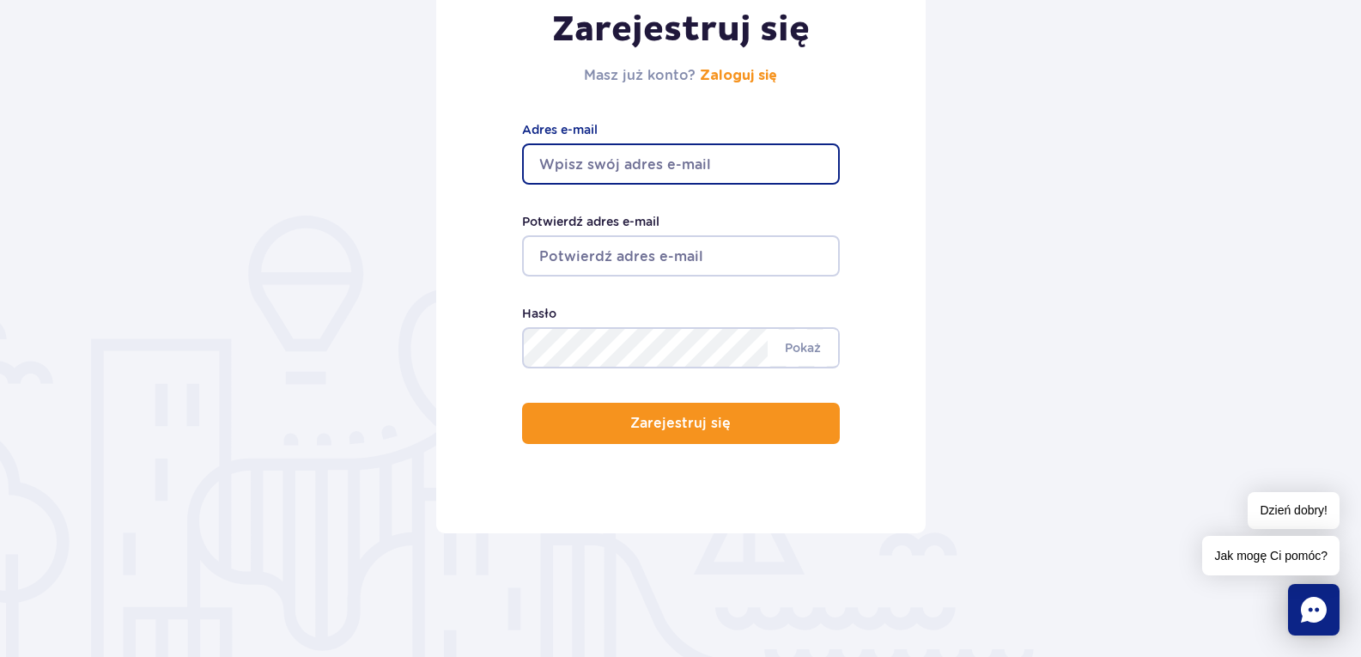
click at [719, 158] on input "Adres e-mail" at bounding box center [681, 163] width 318 height 41
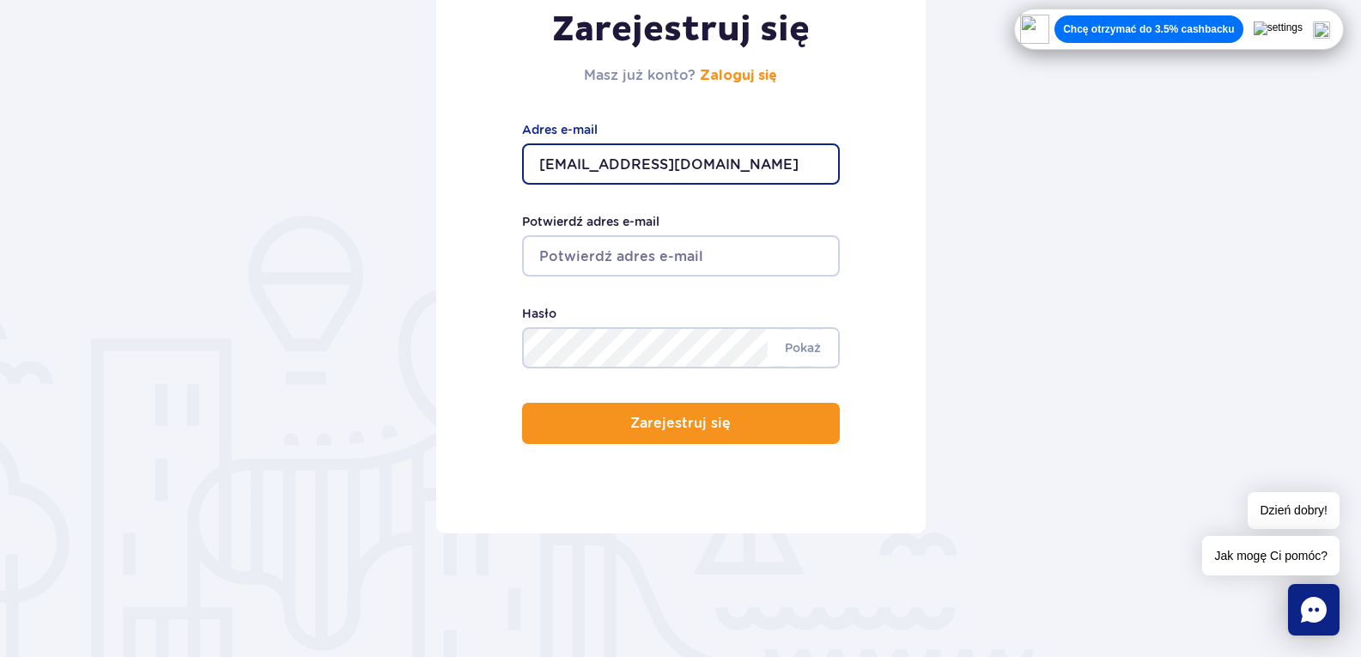
type input "[EMAIL_ADDRESS][DOMAIN_NAME]"
click at [727, 252] on input "Potwierdź adres e-mail" at bounding box center [681, 255] width 318 height 41
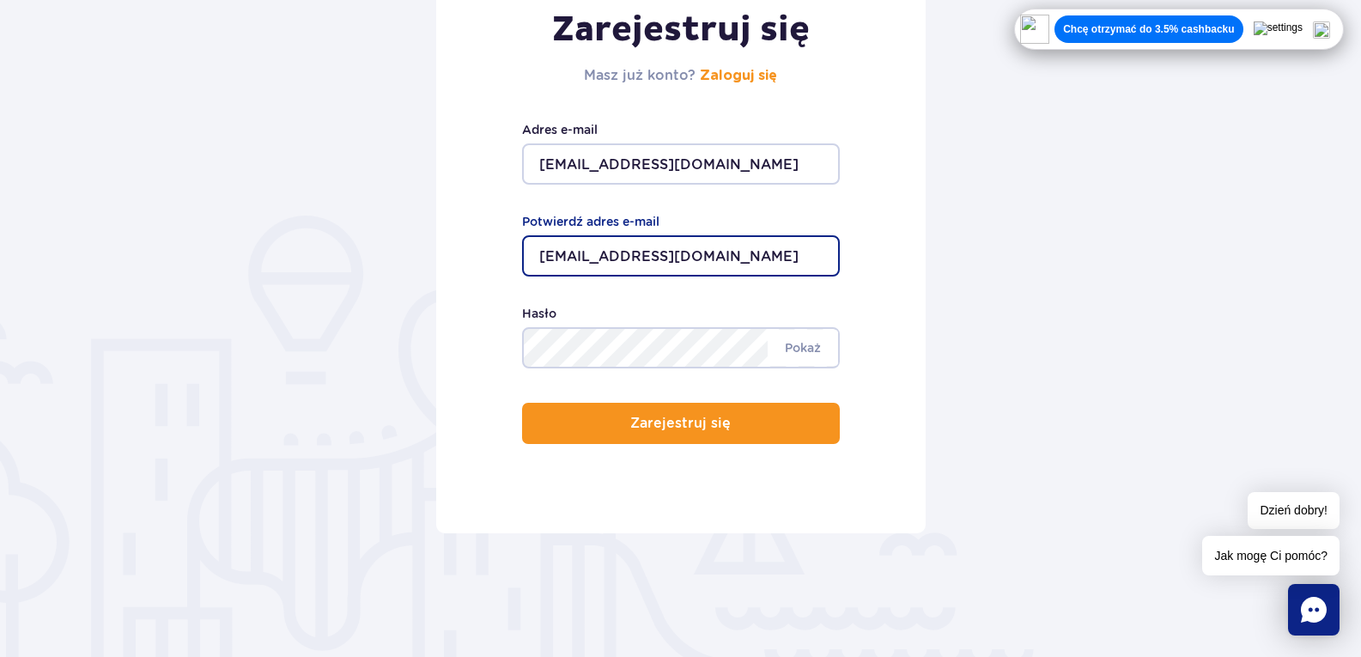
type input "[EMAIL_ADDRESS][DOMAIN_NAME]"
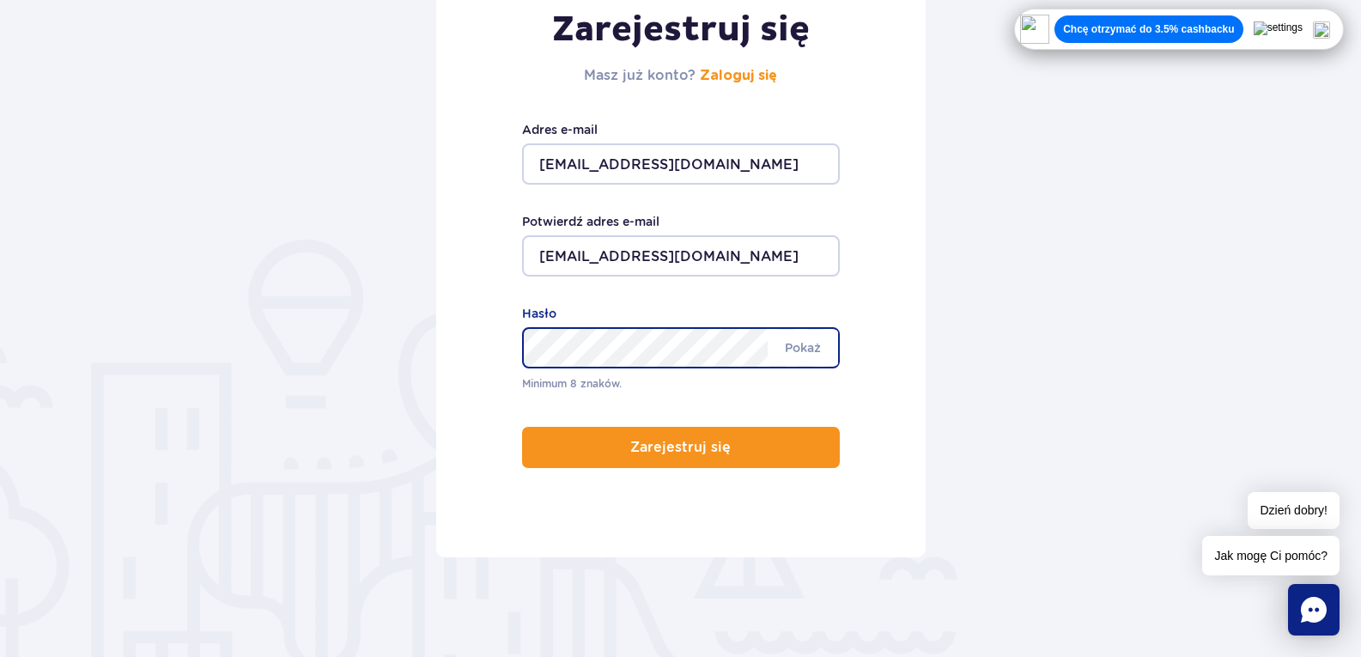
scroll to position [282, 0]
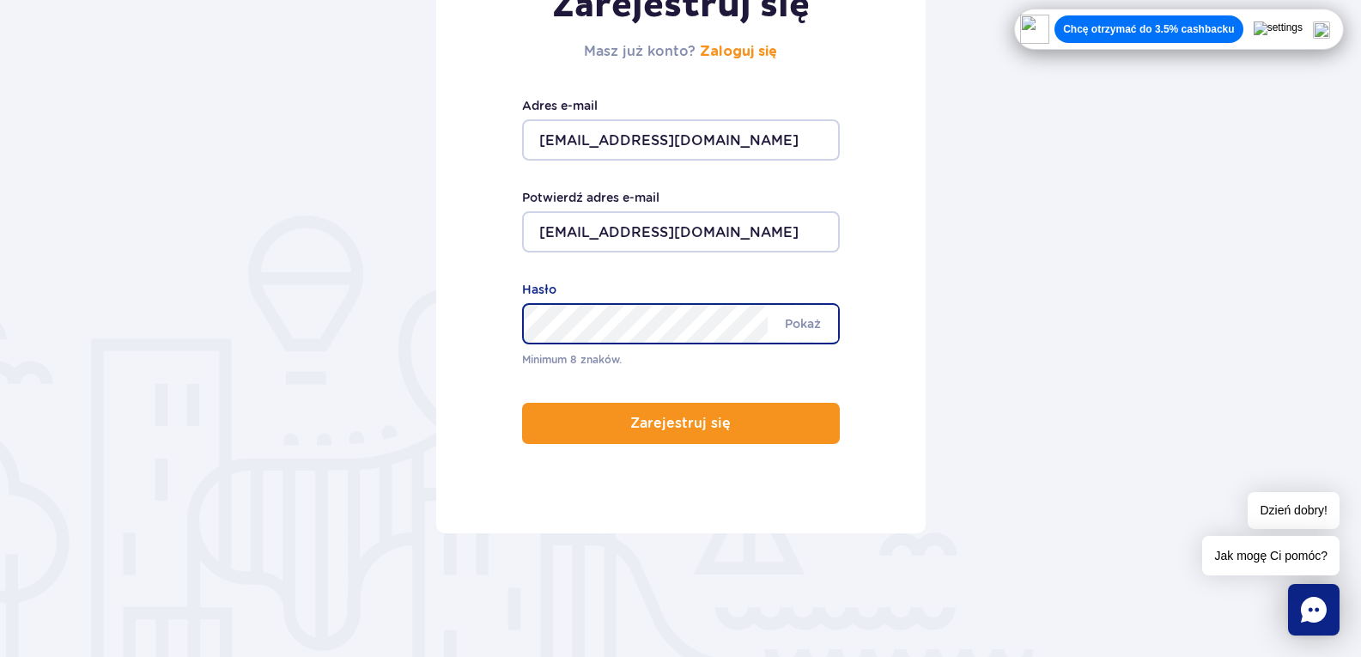
click at [484, 342] on div "Zarejestruj się Masz już konto? Zaloguj się [EMAIL_ADDRESS][DOMAIN_NAME] Adres …" at bounding box center [680, 228] width 489 height 610
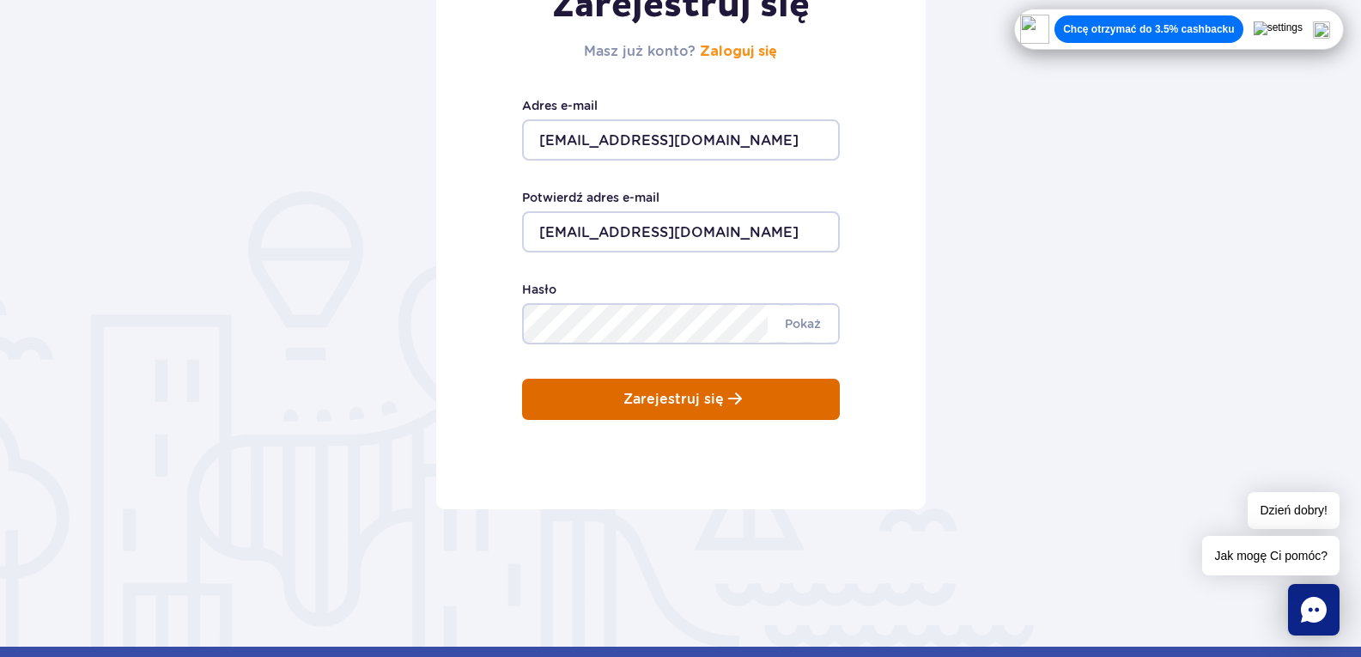
scroll to position [258, 0]
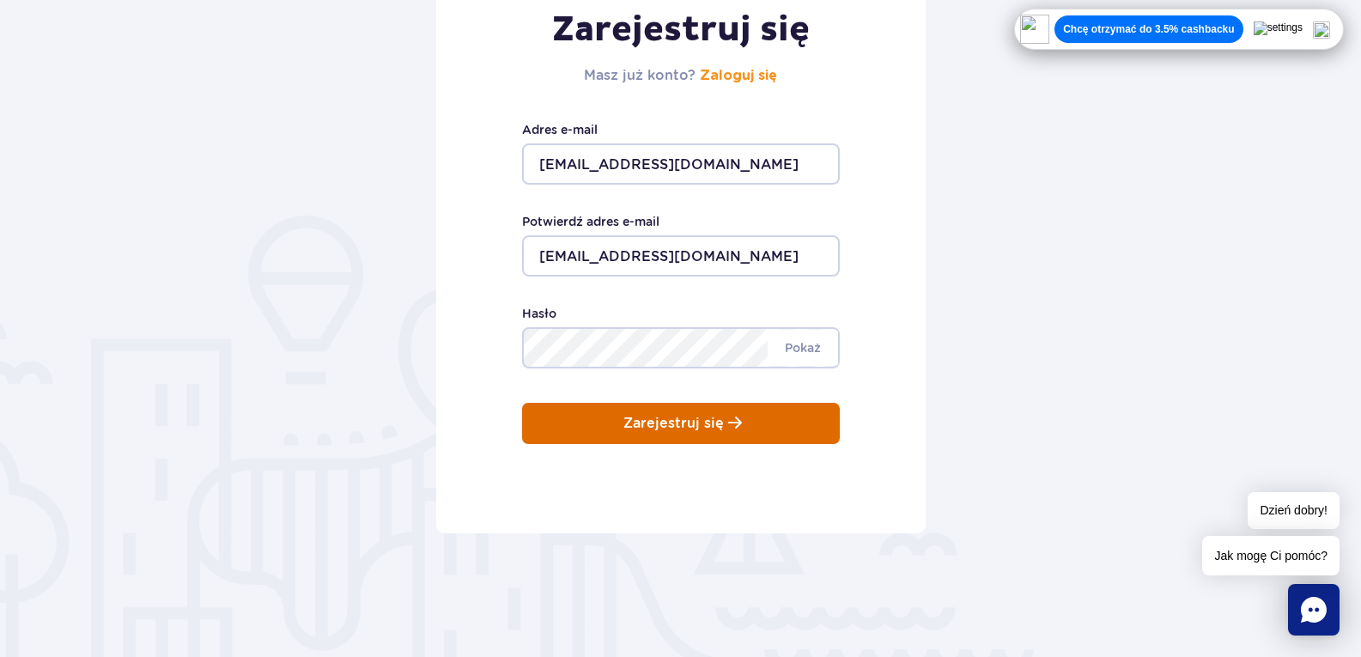
click at [705, 416] on p "Zarejestruj się" at bounding box center [673, 423] width 100 height 15
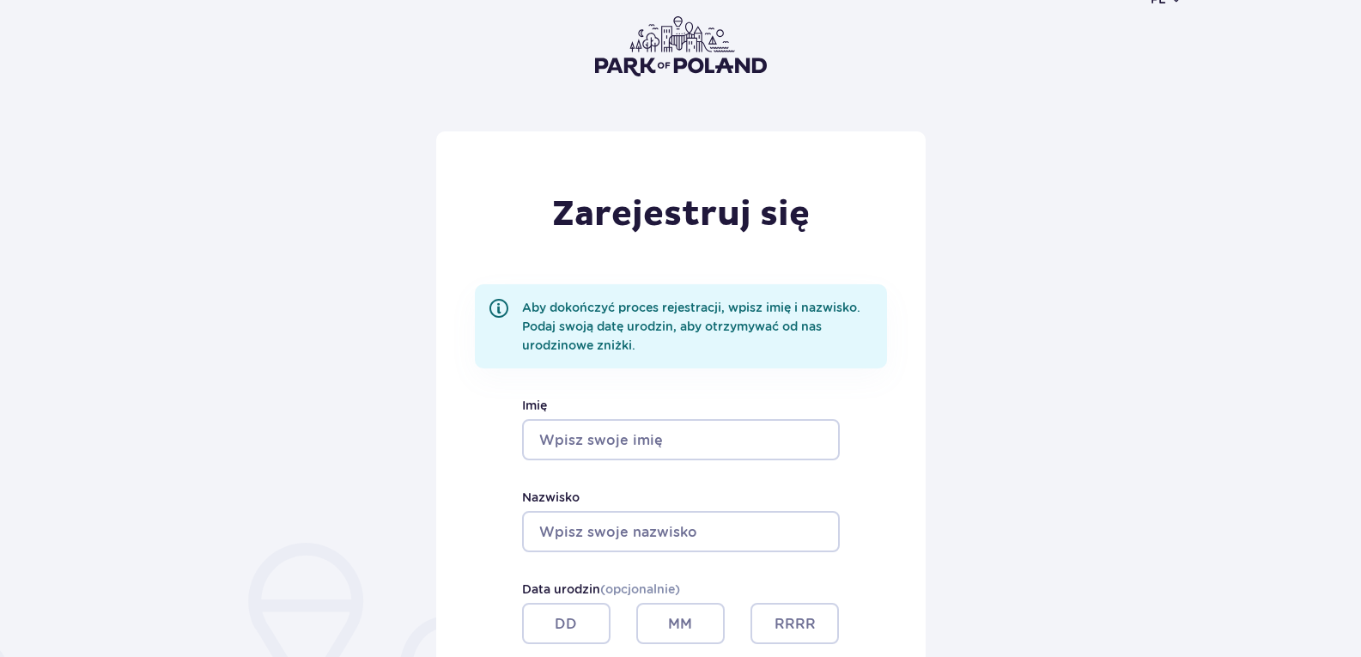
scroll to position [343, 0]
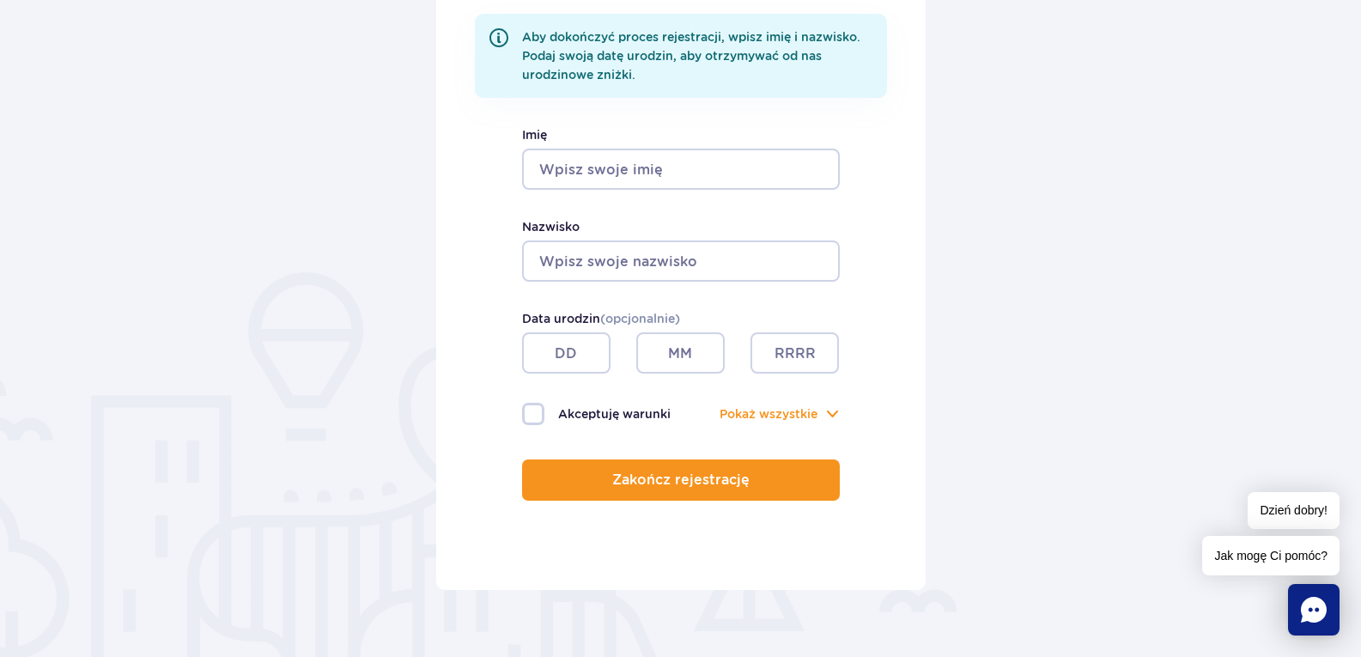
click at [646, 169] on input "Imię" at bounding box center [681, 169] width 318 height 41
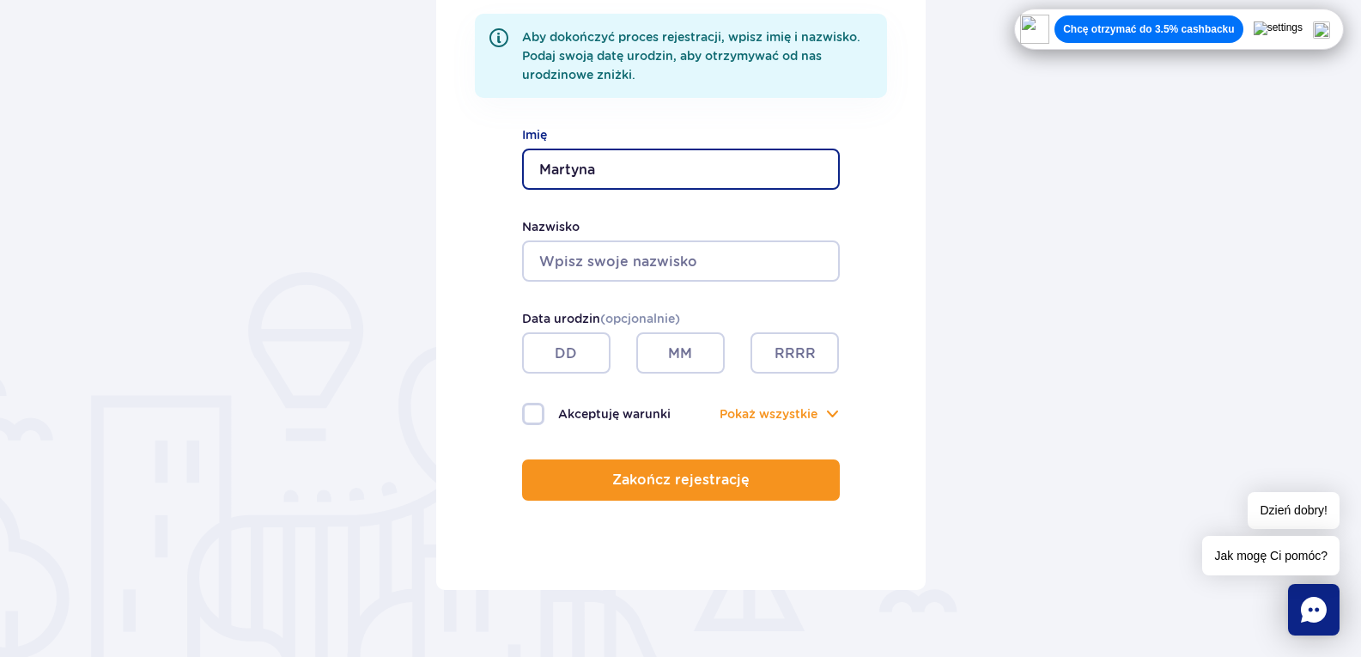
type input "Martyna"
click at [614, 256] on input "Nazwisko" at bounding box center [681, 260] width 318 height 41
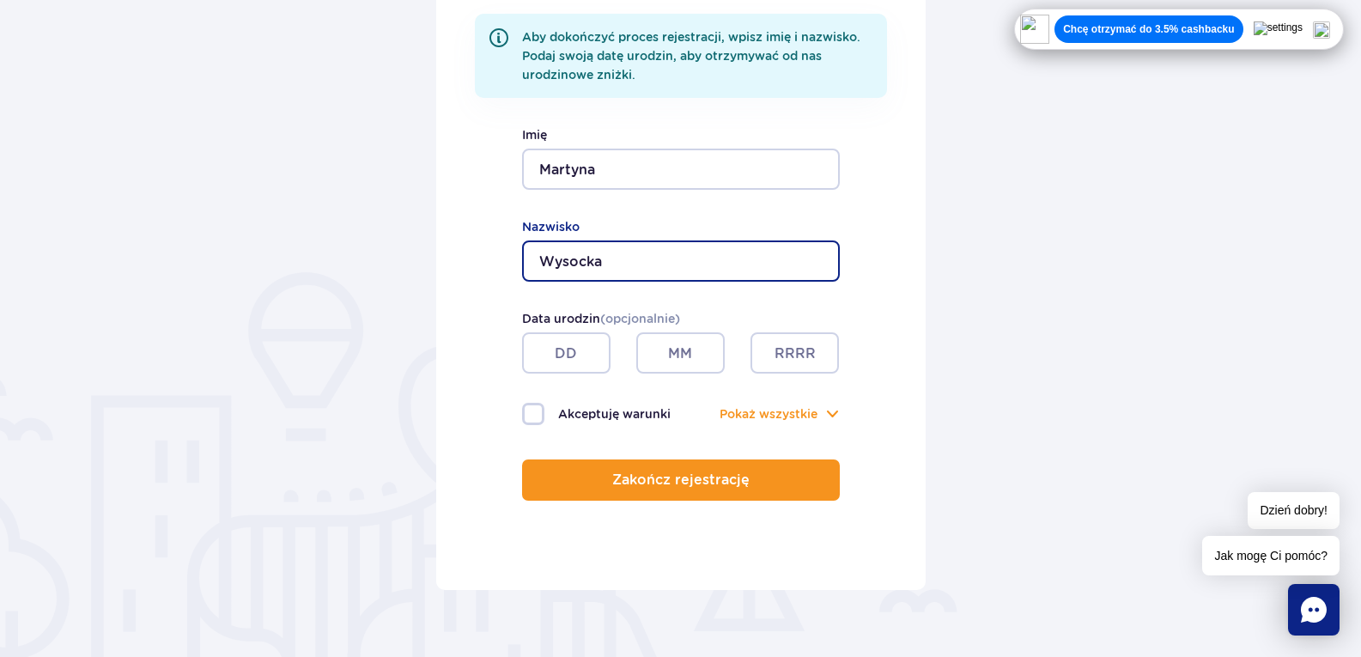
type input "Wysocka"
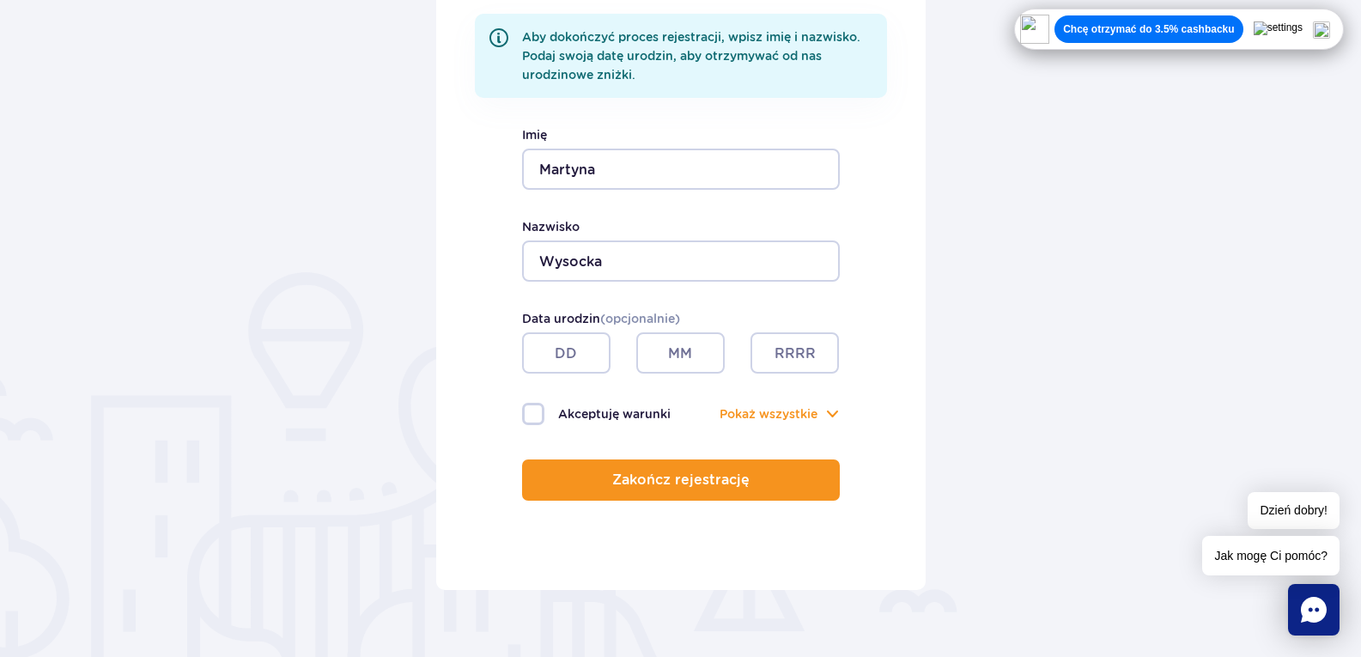
click at [531, 415] on label "Akceptuję warunki" at bounding box center [601, 414] width 159 height 22
click at [531, 406] on input "Akceptuję warunki" at bounding box center [531, 404] width 19 height 3
checkbox input "true"
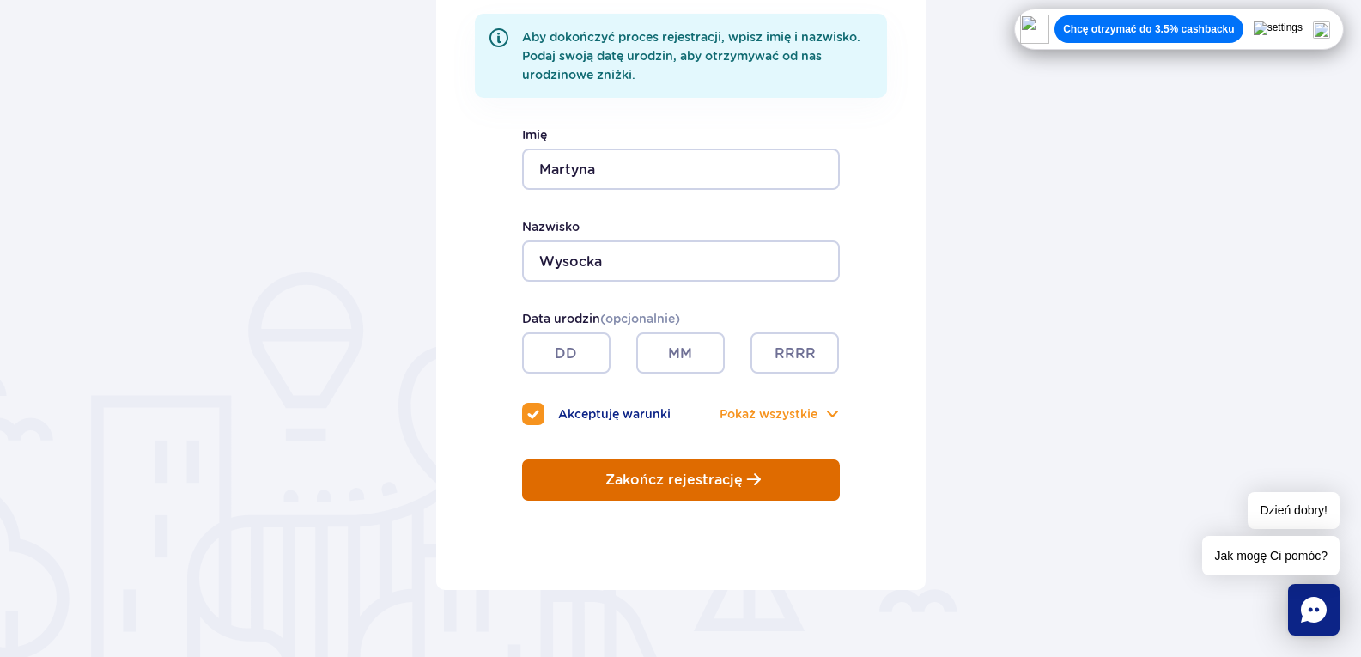
click at [597, 478] on button "Zakończ rejestrację" at bounding box center [681, 479] width 318 height 41
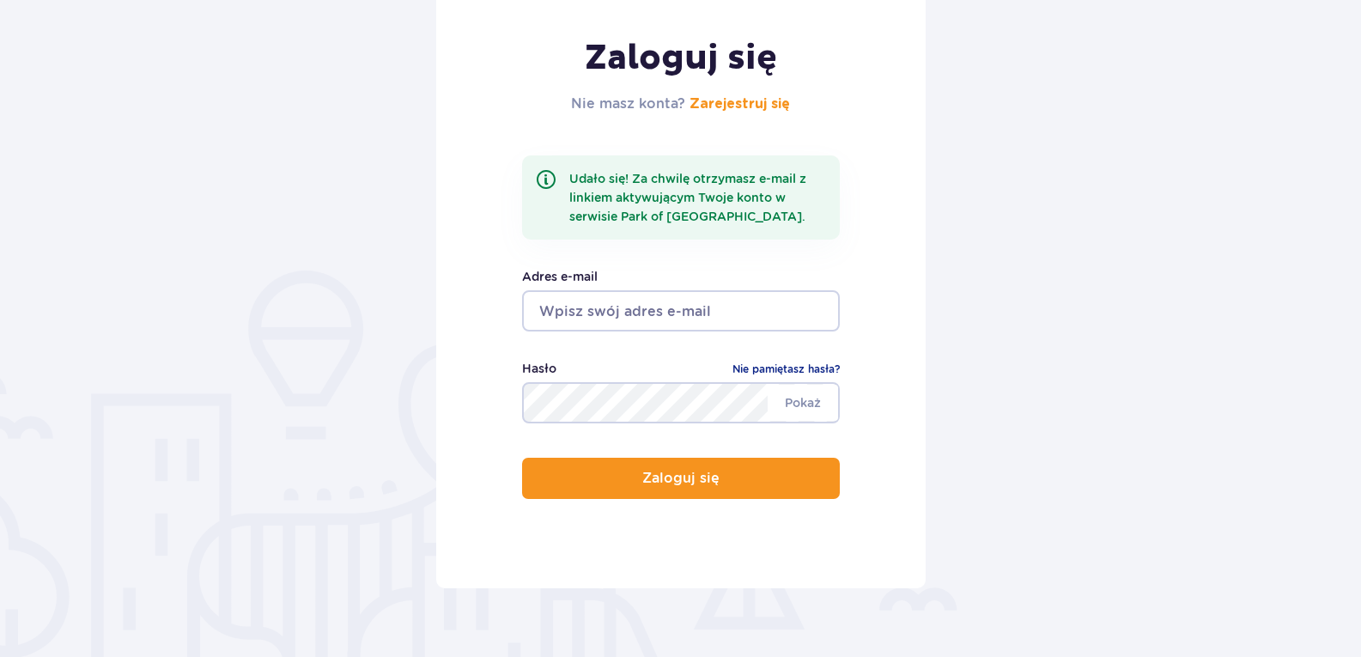
scroll to position [258, 0]
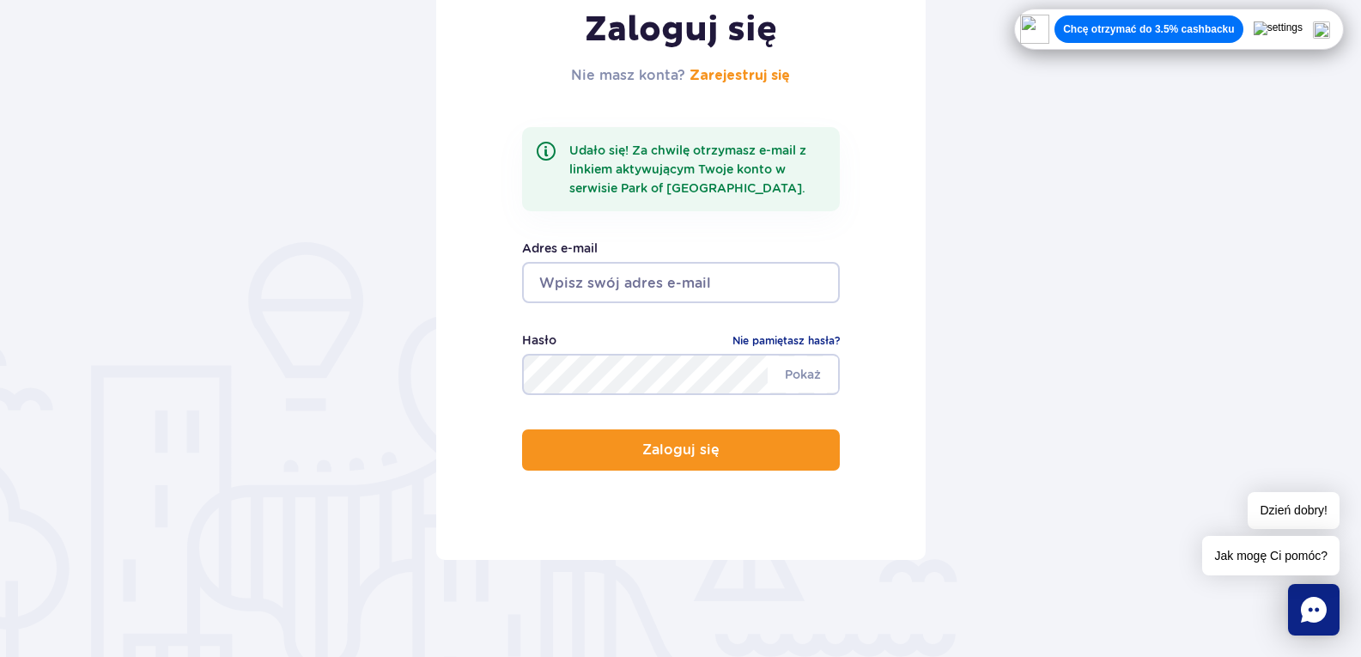
click at [750, 288] on input "email" at bounding box center [681, 282] width 318 height 41
type input "[EMAIL_ADDRESS][DOMAIN_NAME]"
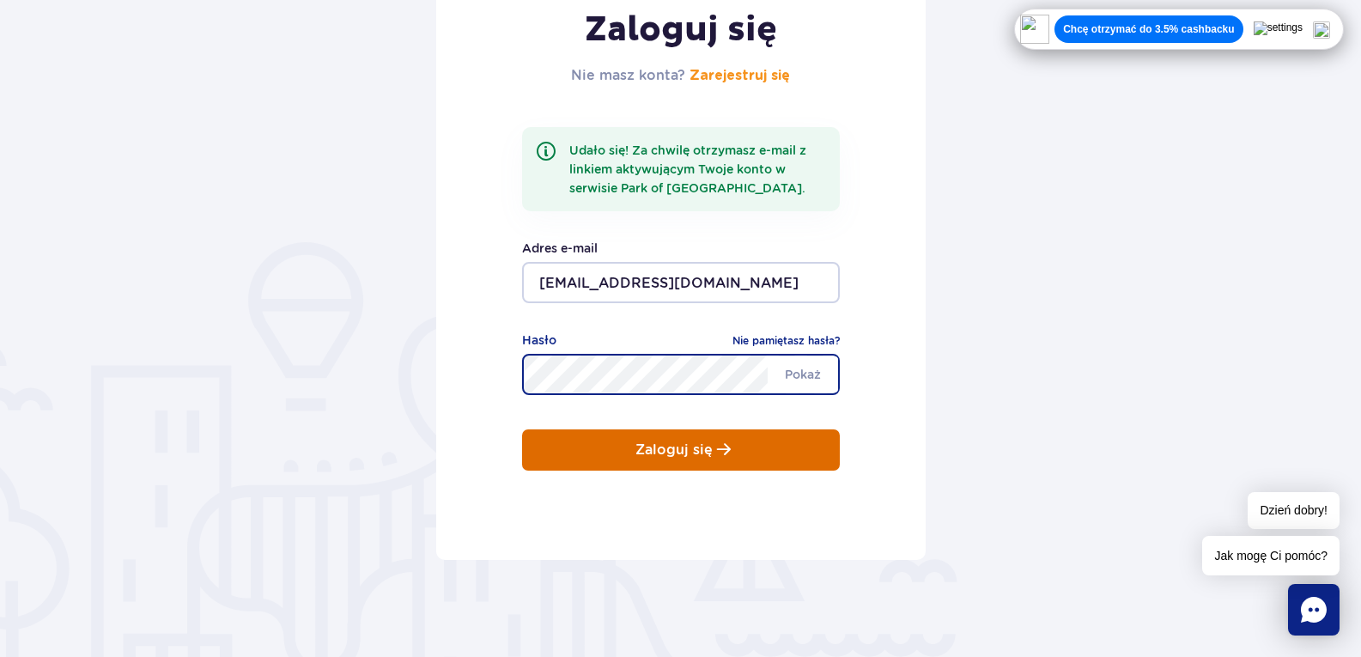
click at [713, 446] on button "Zaloguj się" at bounding box center [681, 449] width 318 height 41
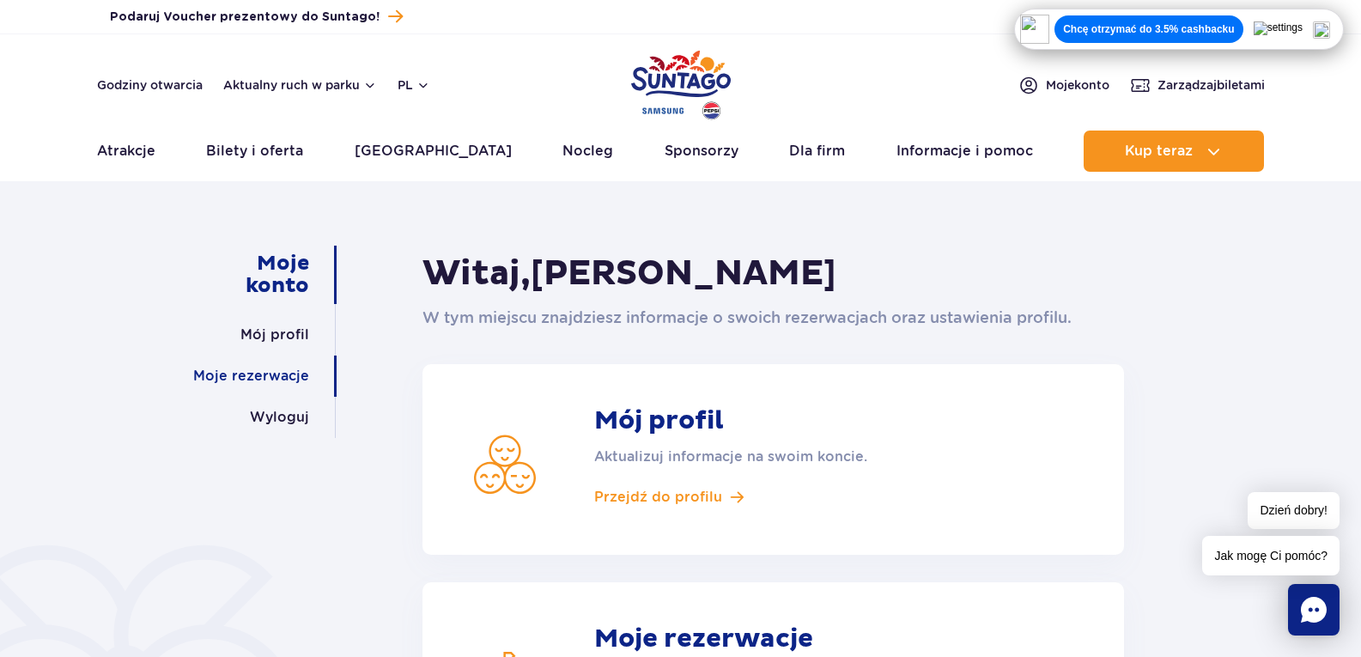
click at [284, 388] on link "Moje rezerwacje" at bounding box center [251, 375] width 116 height 41
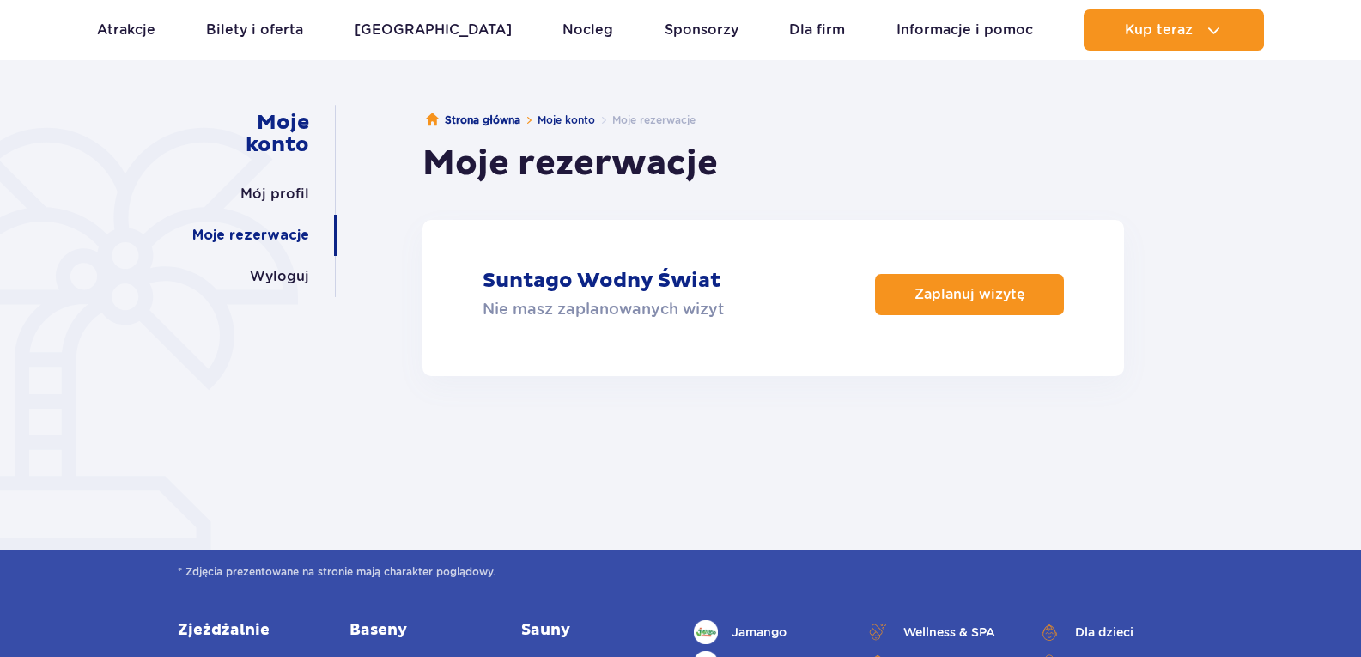
scroll to position [172, 0]
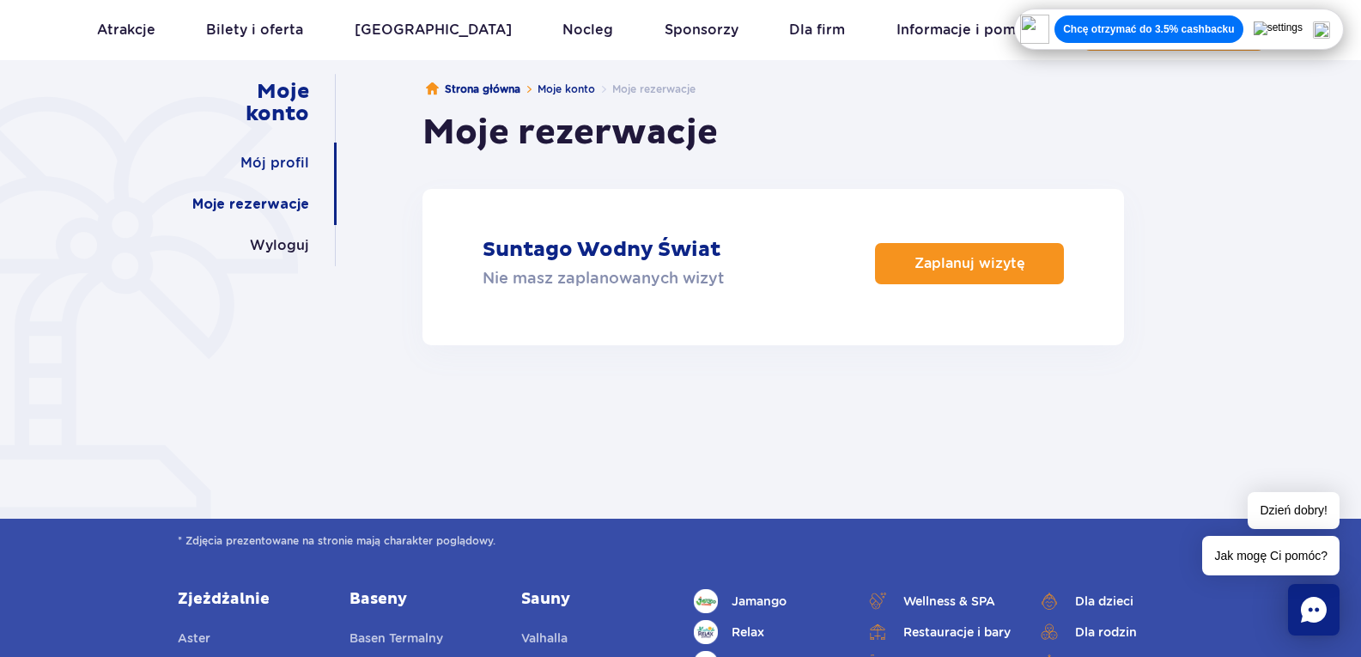
click at [295, 172] on link "Mój profil" at bounding box center [274, 163] width 69 height 41
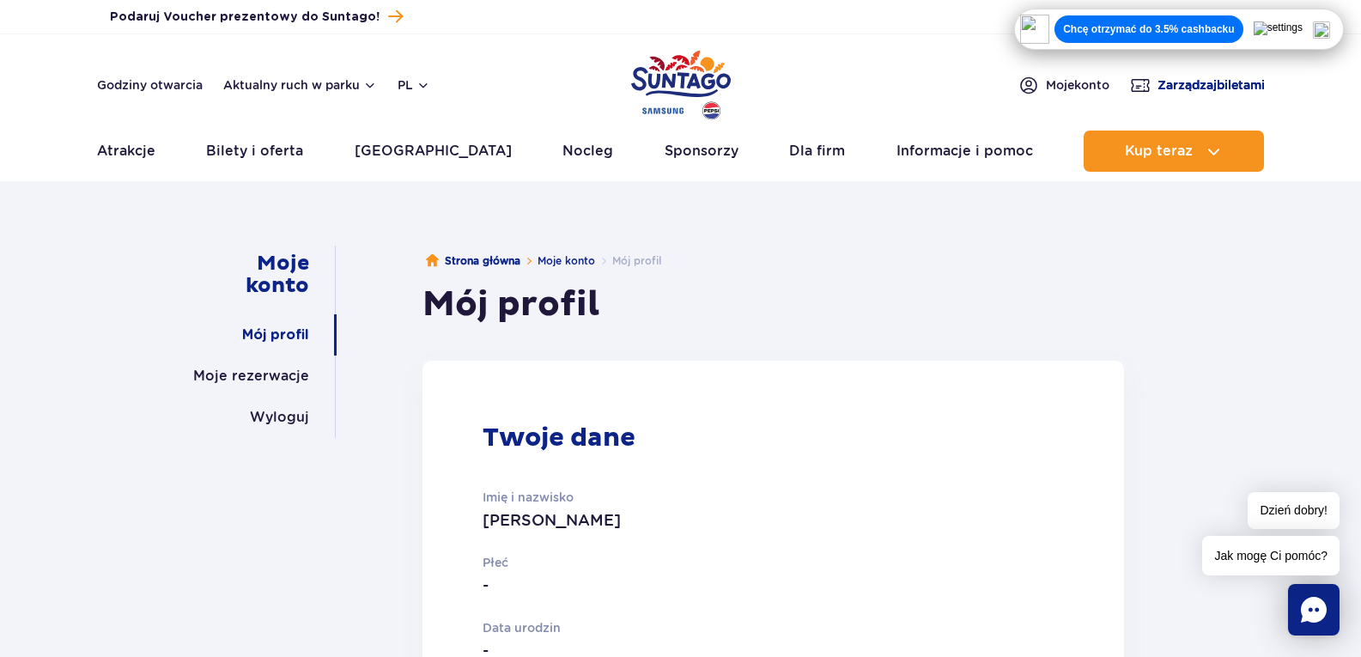
click at [1186, 82] on span "Zarządzaj biletami" at bounding box center [1210, 84] width 107 height 17
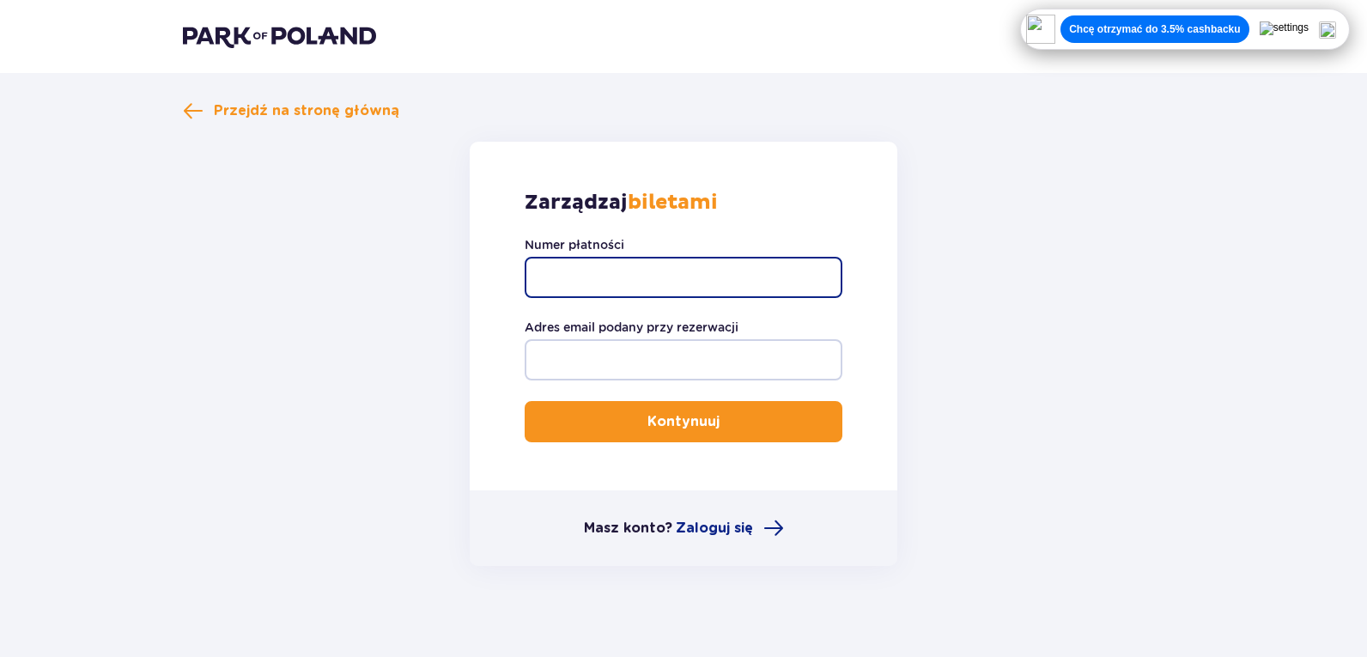
click at [680, 275] on input "Numer płatności" at bounding box center [684, 277] width 318 height 41
type input "TR-VRC-J0BCK7X"
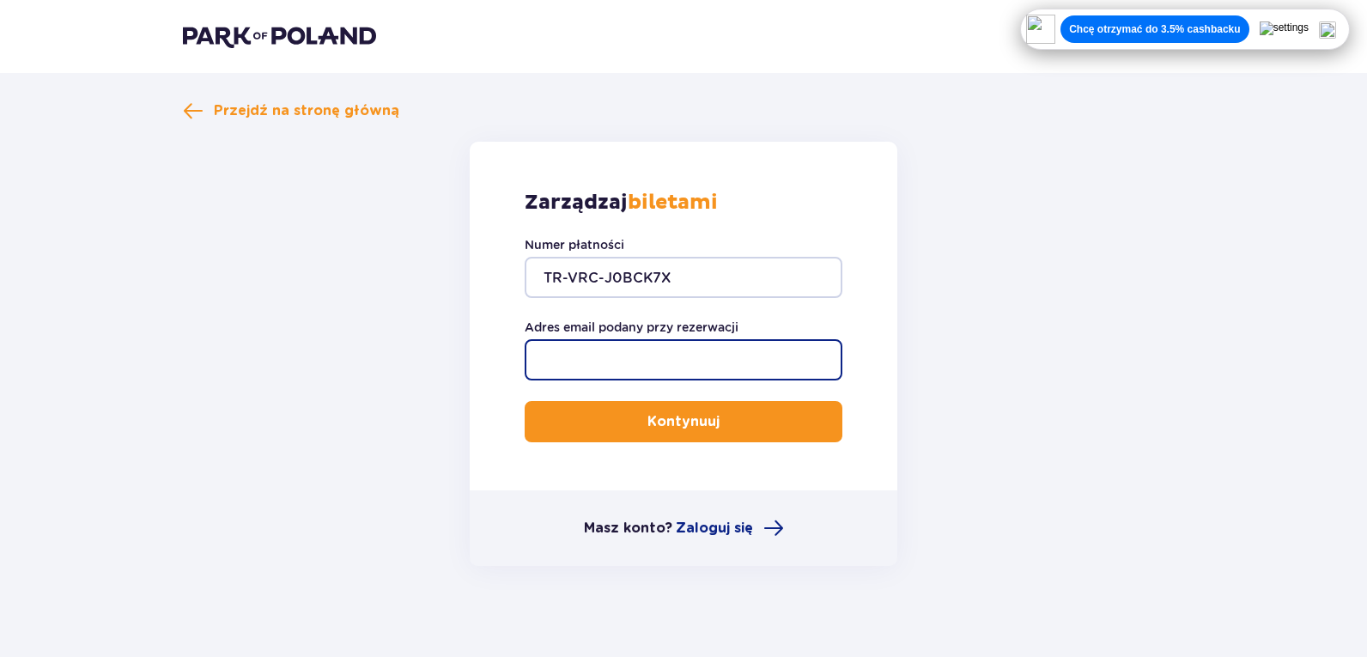
click at [679, 349] on input "Adres email podany przy rezerwacji" at bounding box center [684, 359] width 318 height 41
type input "[EMAIL_ADDRESS][DOMAIN_NAME]"
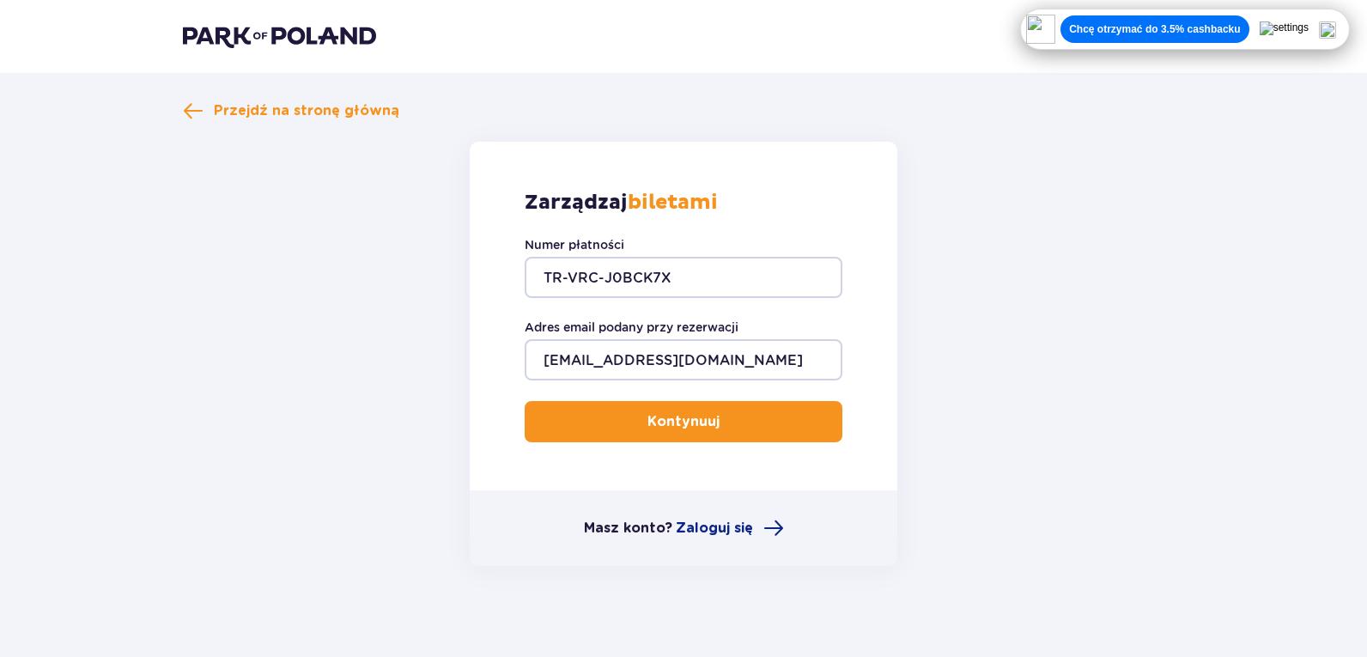
click at [679, 431] on p "Kontynuuj" at bounding box center [683, 421] width 72 height 19
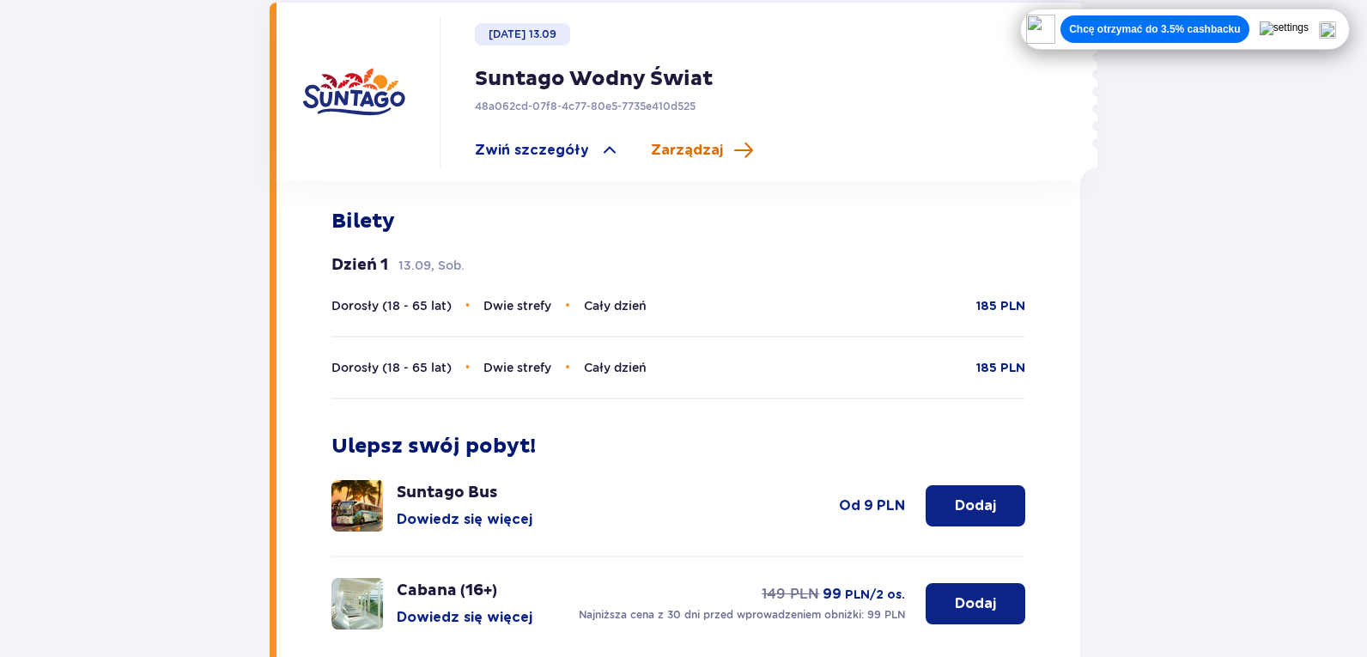
scroll to position [601, 0]
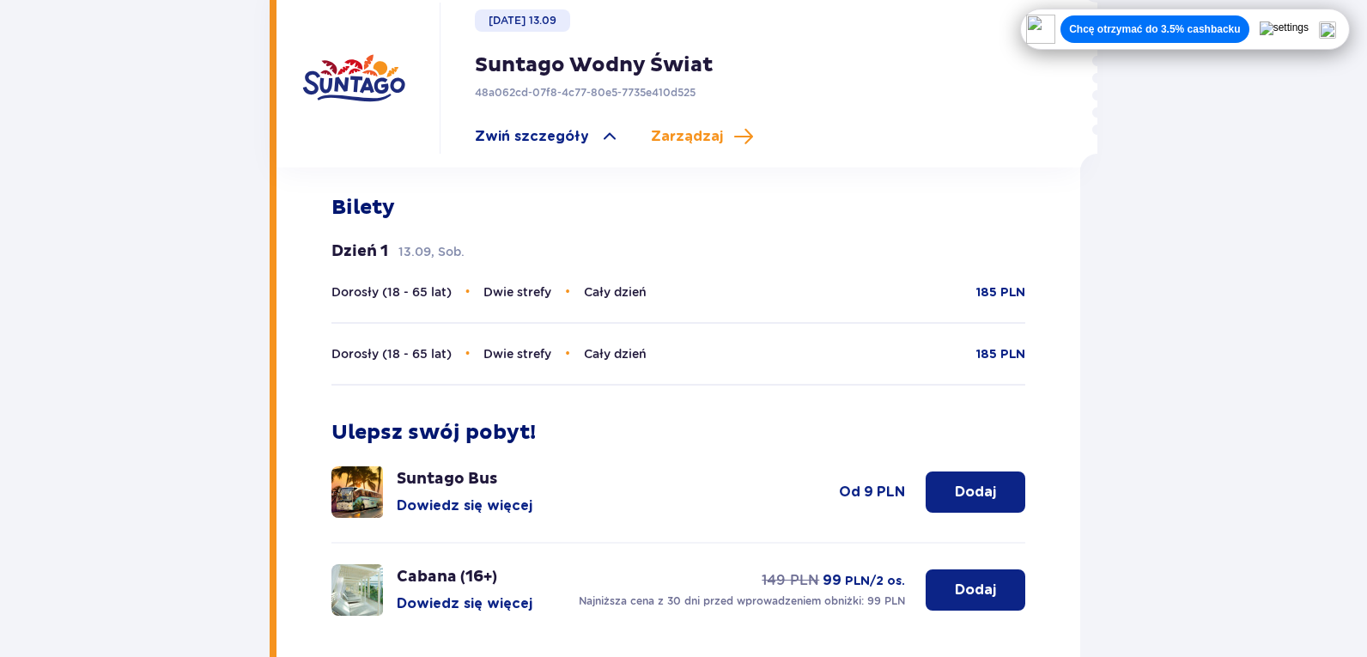
click at [634, 285] on span "Cały dzień" at bounding box center [615, 292] width 63 height 14
click at [360, 285] on span "Dorosły (18 - 65 lat)" at bounding box center [391, 292] width 120 height 14
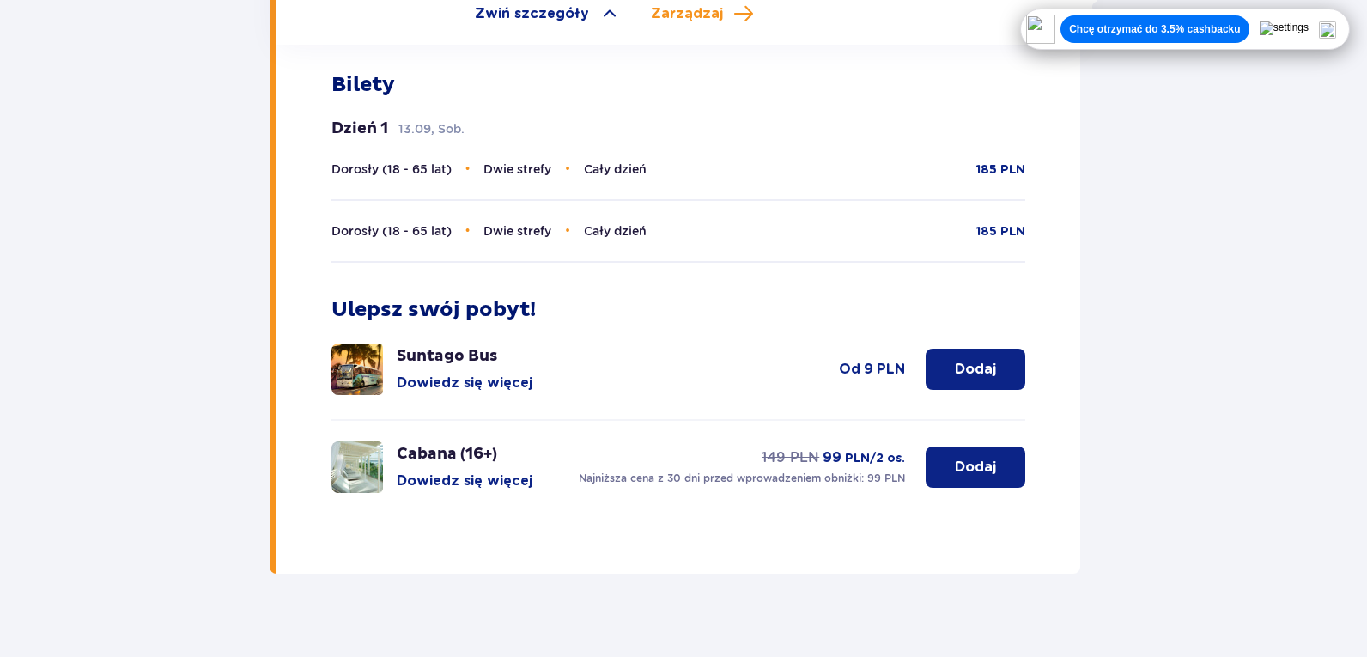
scroll to position [728, 0]
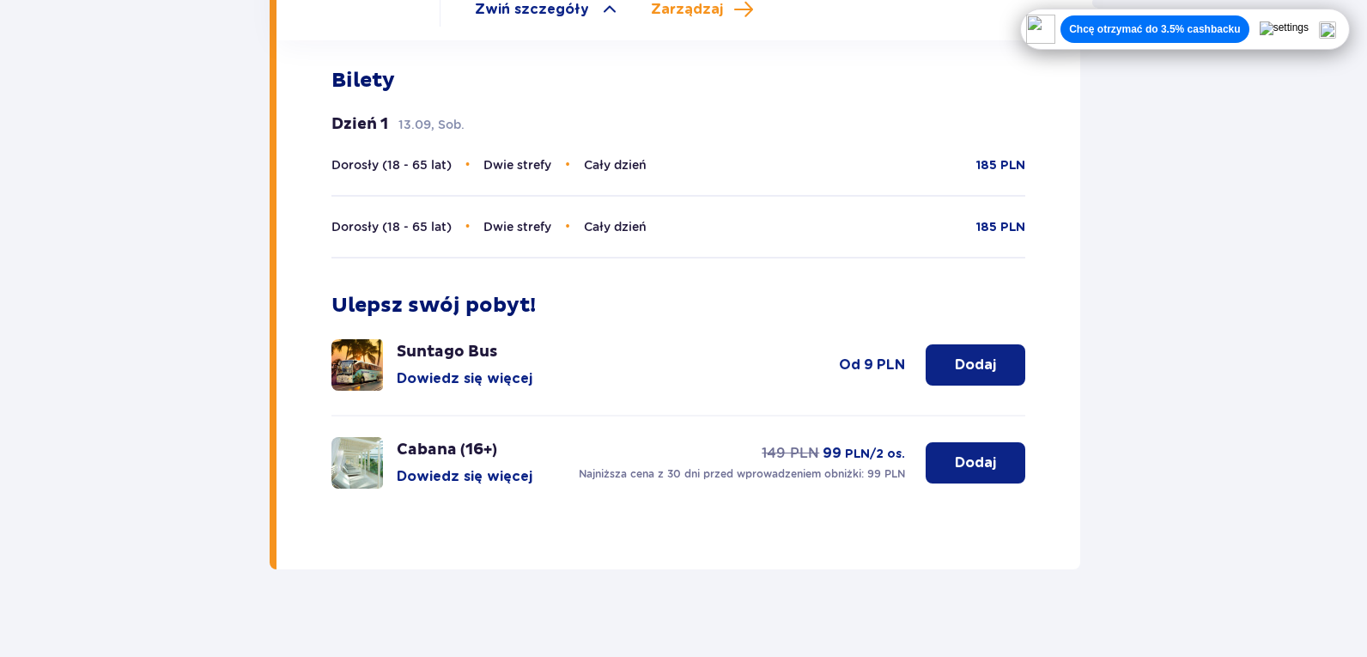
click at [456, 217] on p "Dorosły (18 - 65 lat) • Dwie strefy • Cały dzień" at bounding box center [488, 226] width 315 height 19
click at [482, 223] on div "Dorosły (18 - 65 lat) • Dwie strefy • Cały dzień 185 PLN" at bounding box center [678, 227] width 695 height 64
click at [557, 232] on div "Dorosły (18 - 65 lat) • Dwie strefy • Cały dzień 185 PLN" at bounding box center [678, 227] width 695 height 64
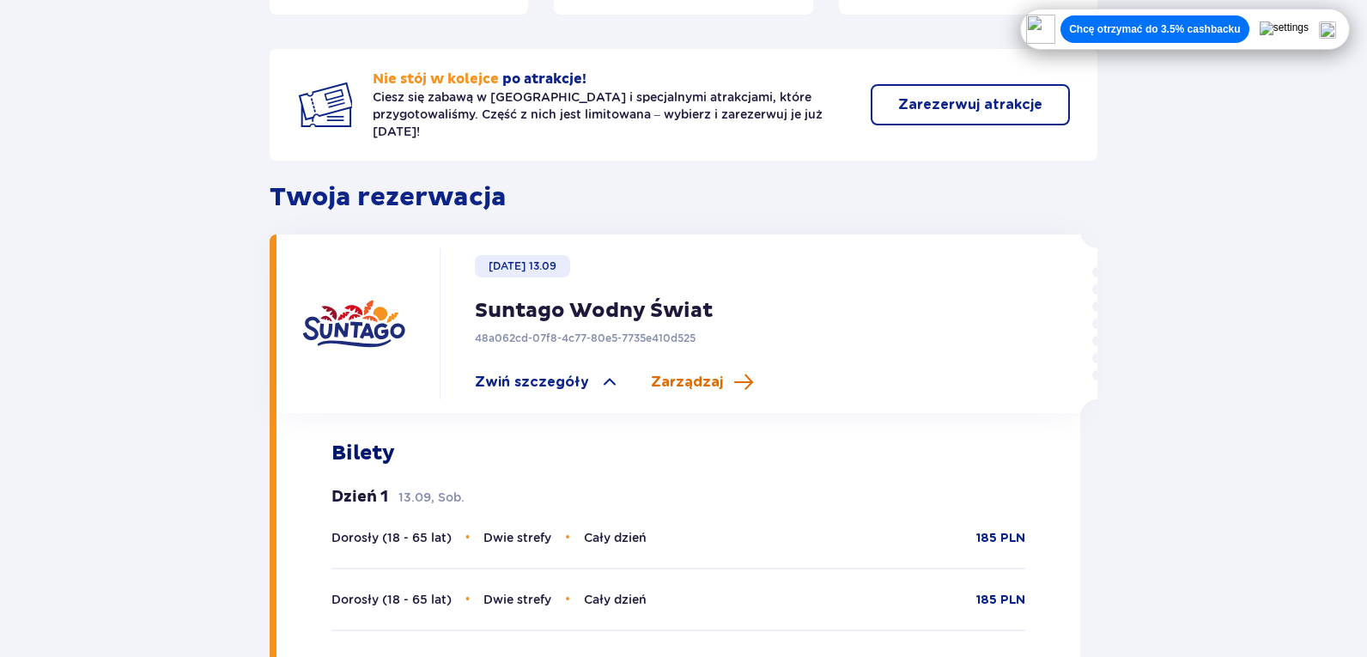
scroll to position [385, 0]
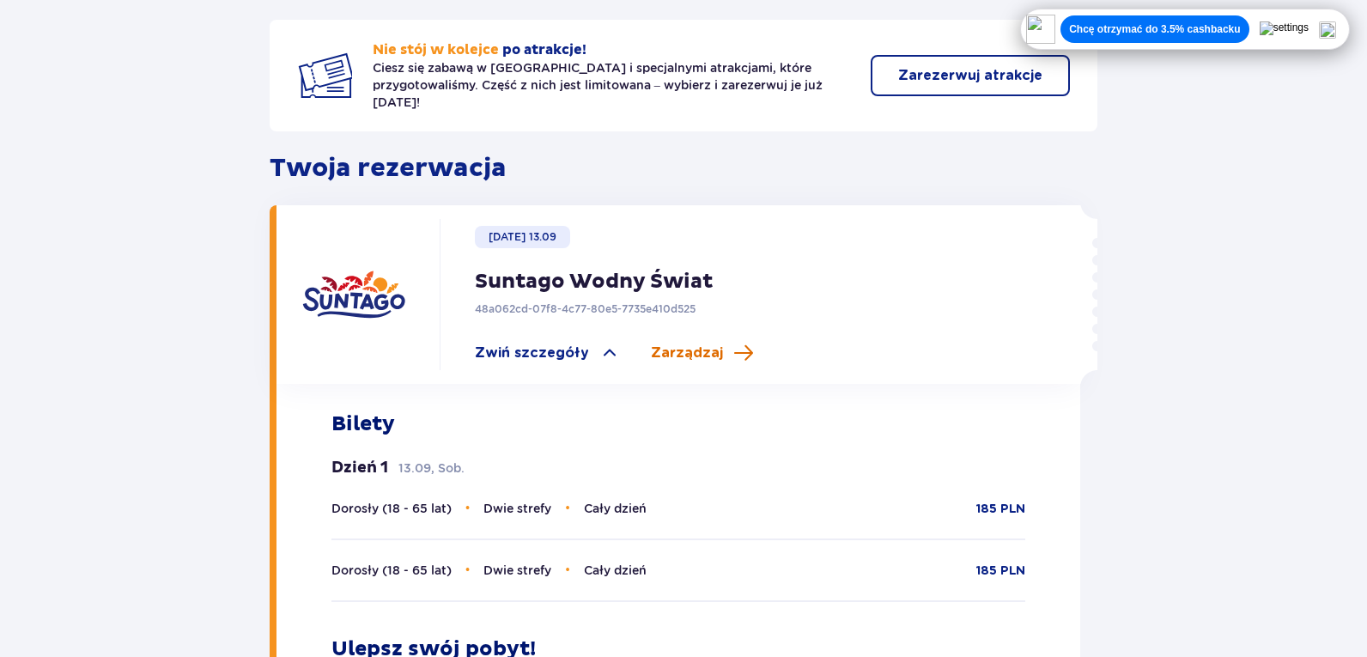
click at [721, 343] on span "Zarządzaj" at bounding box center [702, 353] width 103 height 21
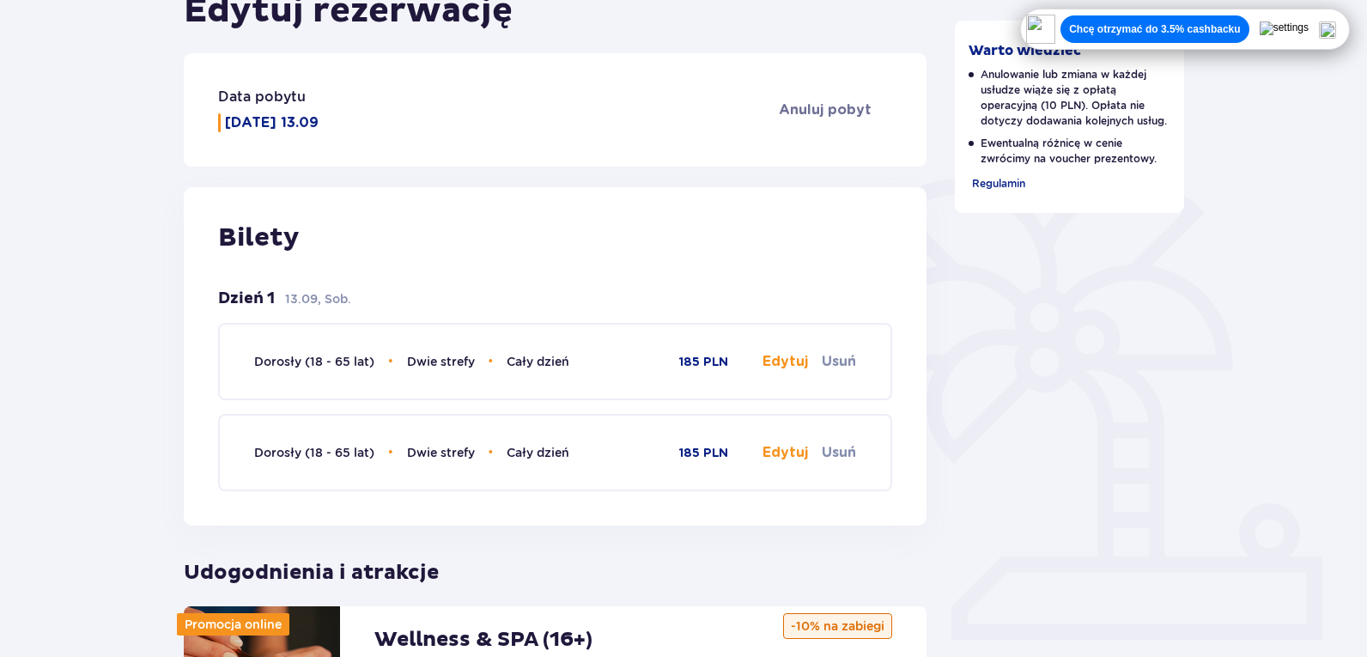
scroll to position [258, 0]
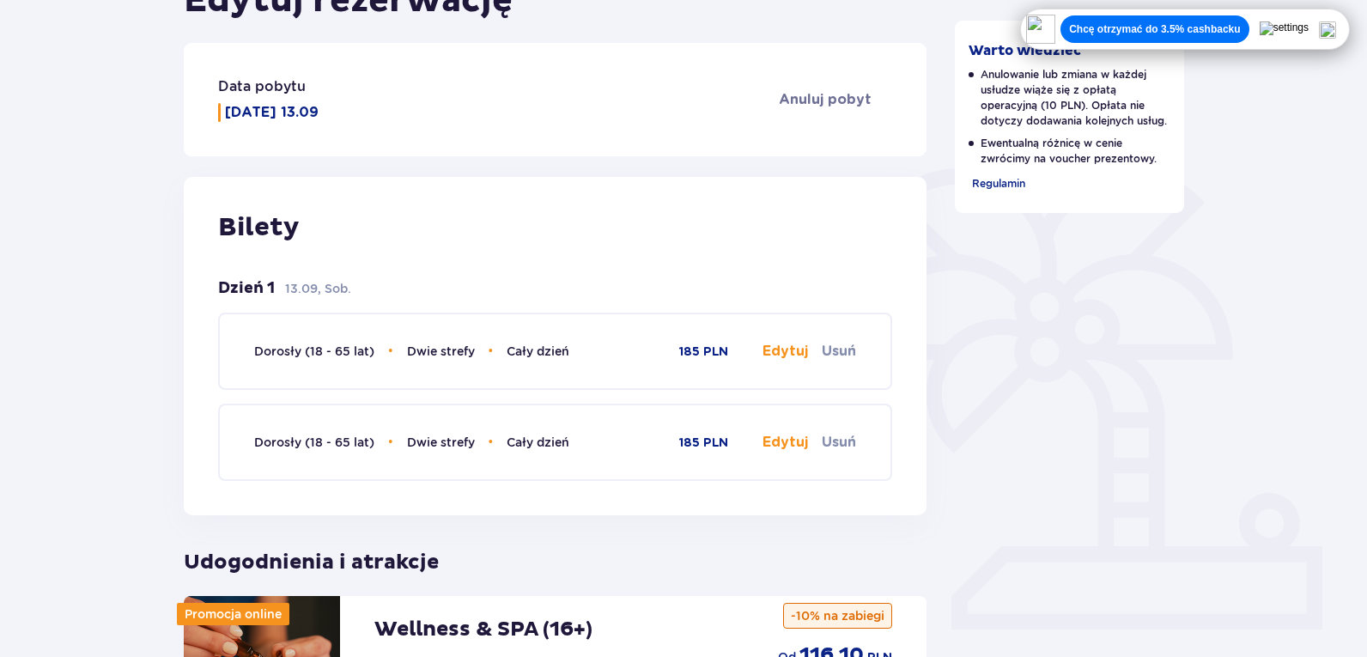
click at [779, 355] on button "Edytuj" at bounding box center [784, 351] width 45 height 19
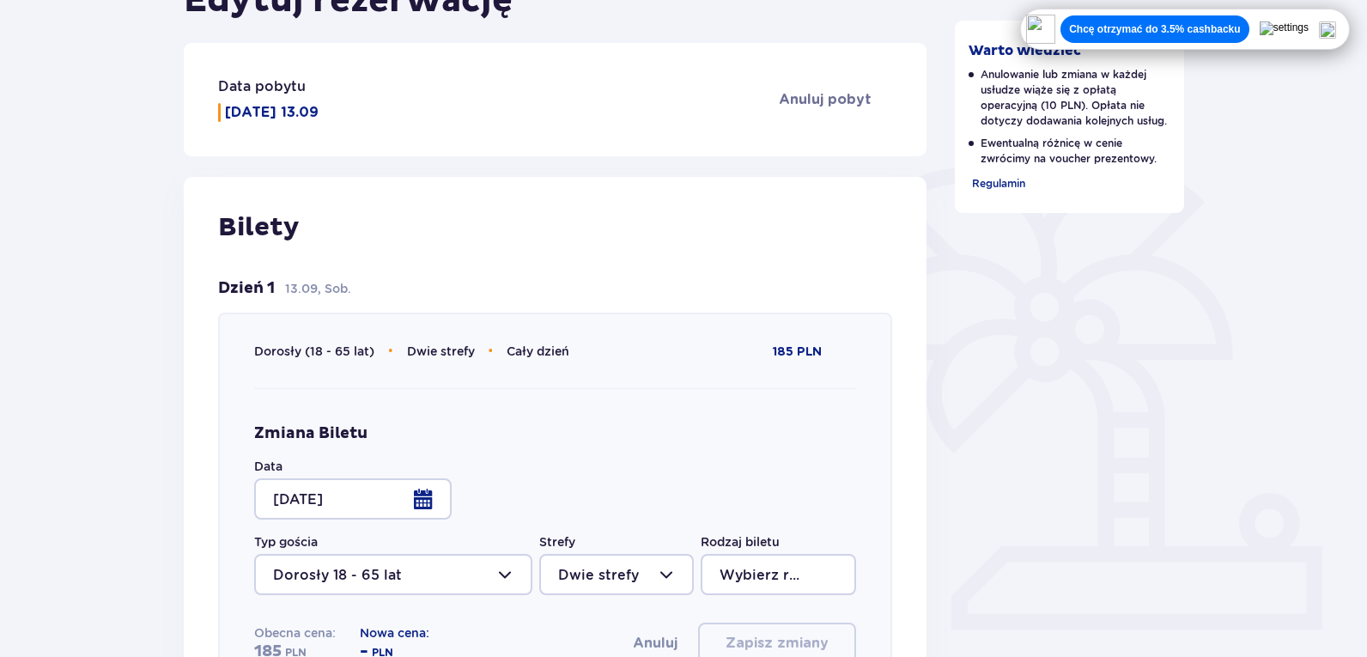
type input "Cały dzień"
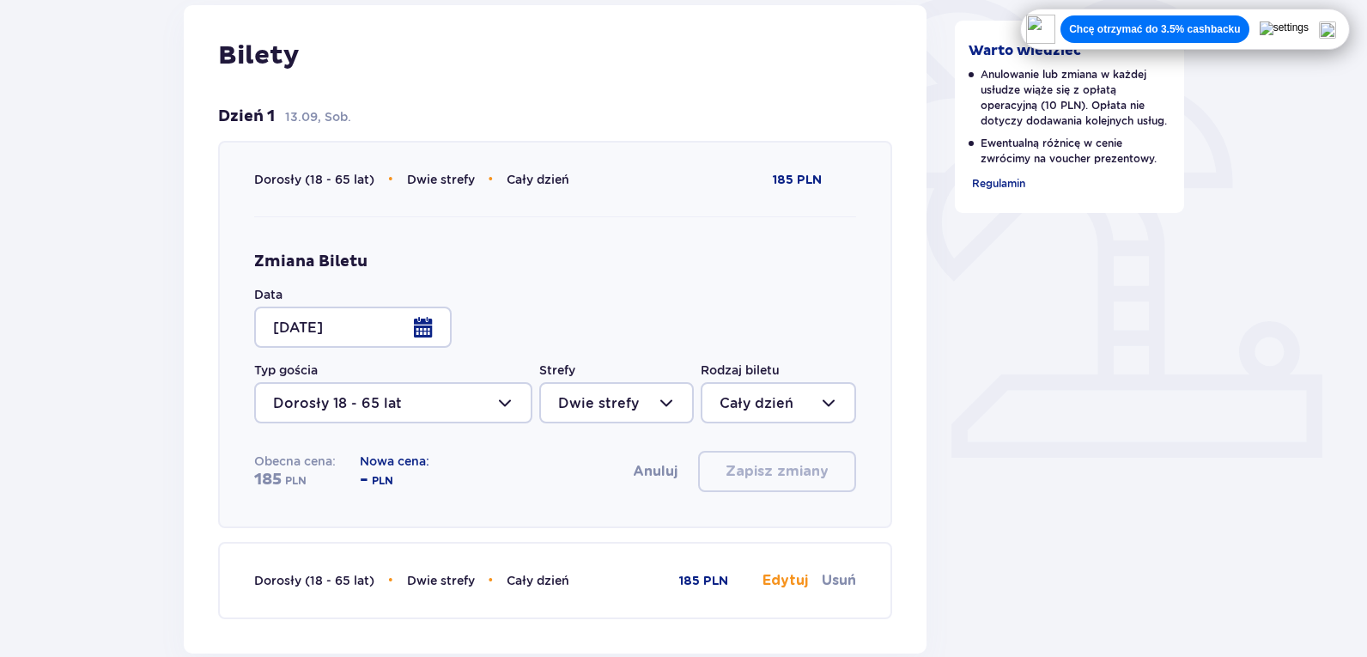
scroll to position [515, 0]
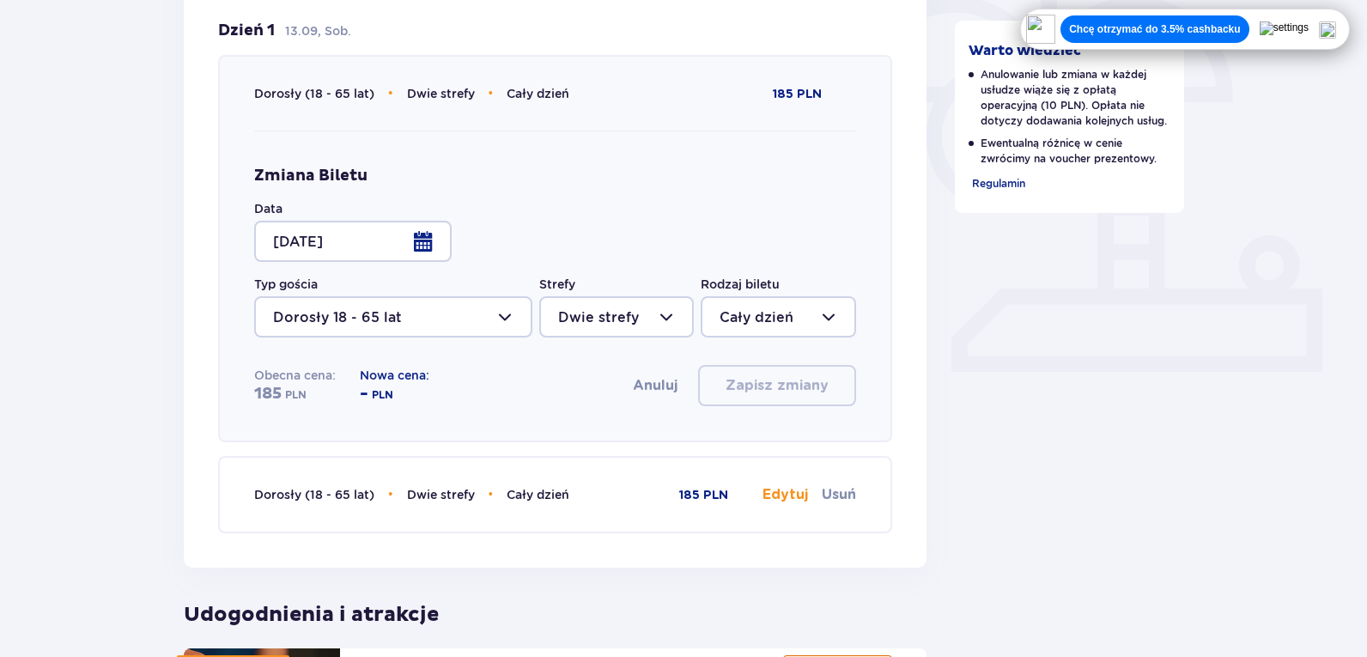
click at [669, 387] on button "Anuluj" at bounding box center [655, 385] width 45 height 19
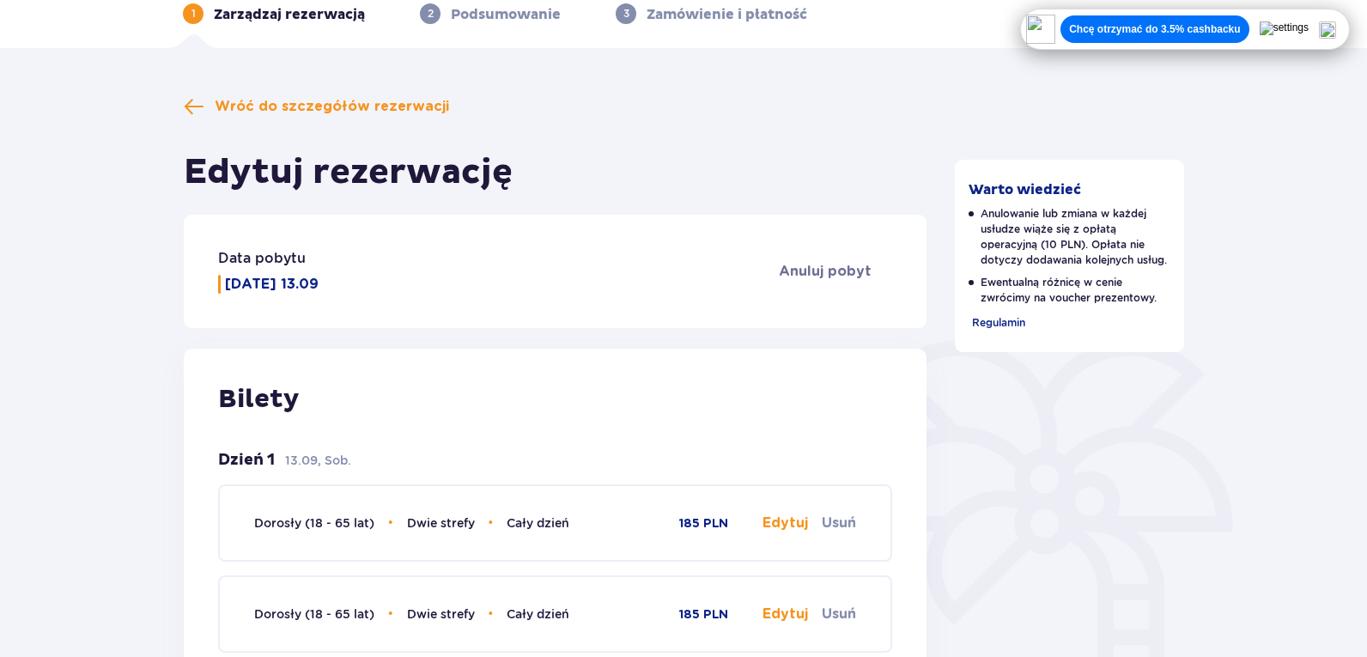
scroll to position [0, 0]
